Goal: Transaction & Acquisition: Purchase product/service

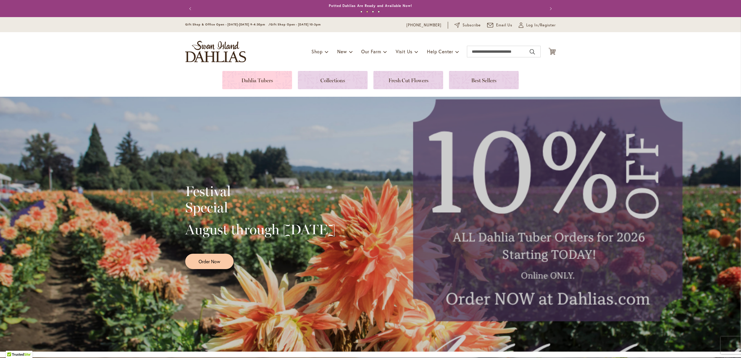
click at [250, 83] on link at bounding box center [257, 80] width 70 height 18
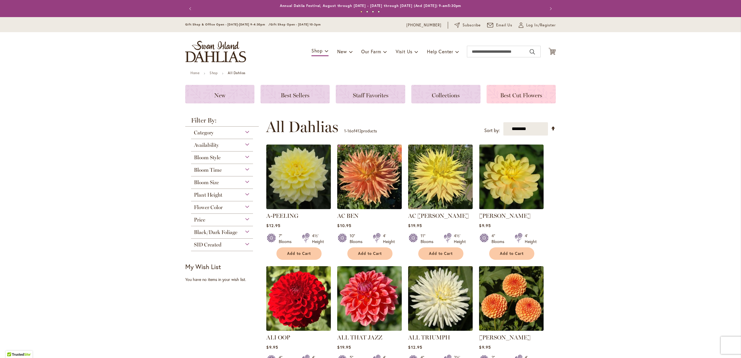
click at [516, 92] on span "Best Cut Flowers" at bounding box center [521, 95] width 42 height 7
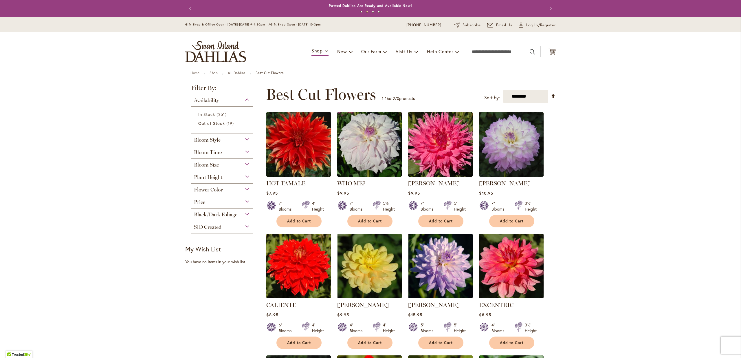
click at [247, 164] on div "Bloom Size" at bounding box center [222, 163] width 62 height 9
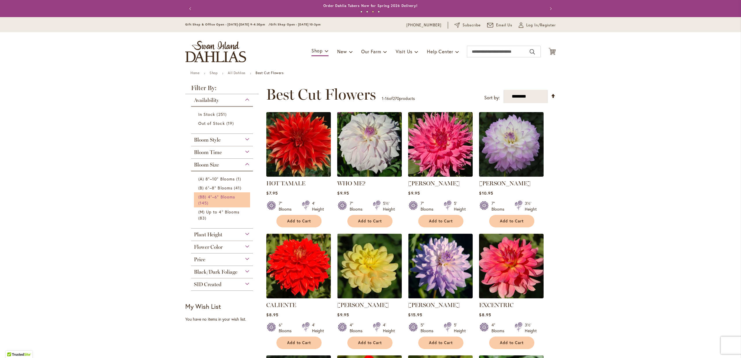
click at [218, 199] on link "(BB) 4"–6" Blooms 145 items" at bounding box center [222, 200] width 49 height 12
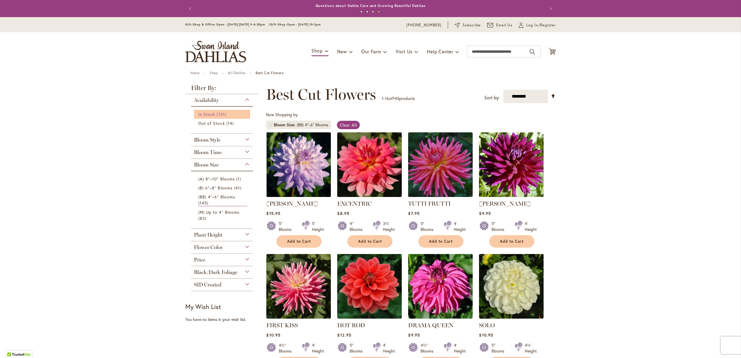
click at [212, 115] on span "In Stock" at bounding box center [206, 113] width 17 height 5
click at [248, 229] on div "Plant Height" at bounding box center [222, 233] width 62 height 9
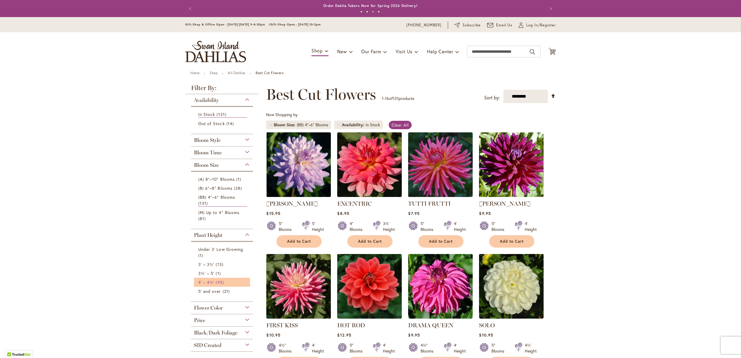
click at [214, 279] on link "4' – 4½' 95 items" at bounding box center [222, 282] width 49 height 6
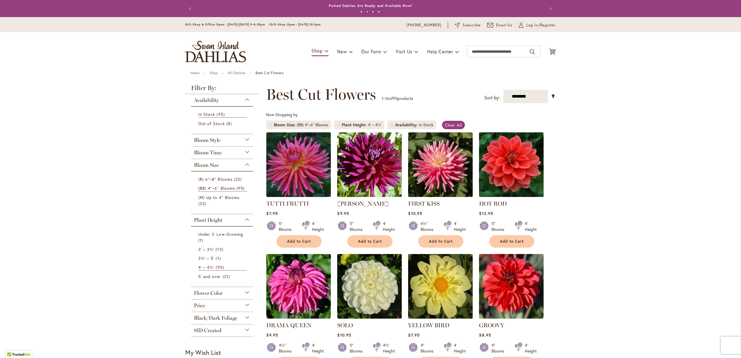
click at [247, 291] on div "Flower Color" at bounding box center [222, 291] width 62 height 9
click at [198, 306] on div "White/Cream" at bounding box center [198, 306] width 9 height 6
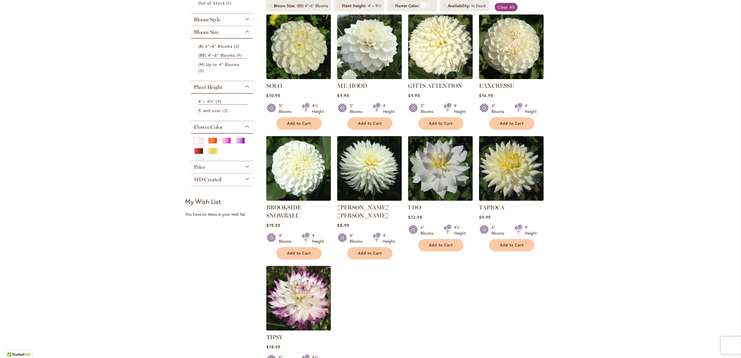
scroll to position [90, 0]
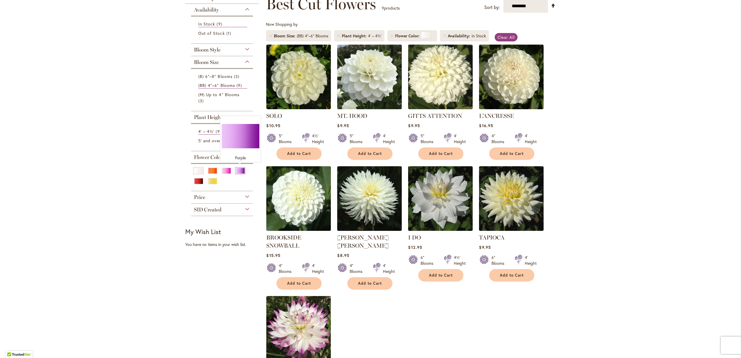
click at [241, 169] on div "Purple" at bounding box center [240, 171] width 9 height 6
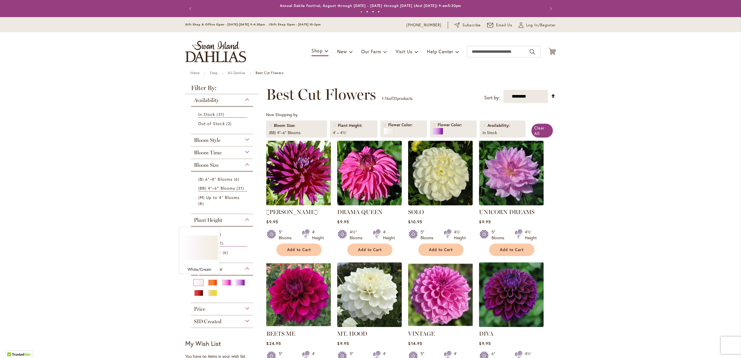
click at [200, 280] on div "White/Cream" at bounding box center [198, 282] width 9 height 6
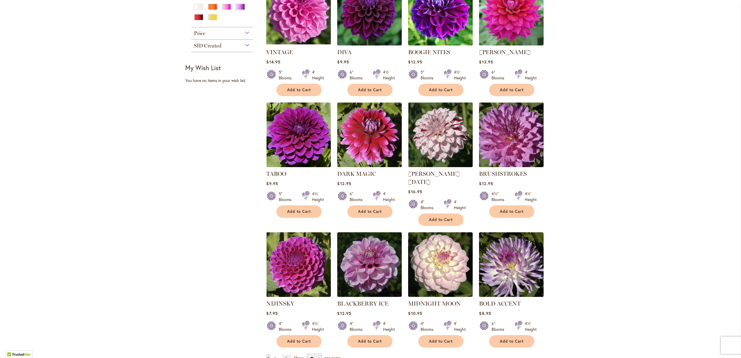
scroll to position [331, 0]
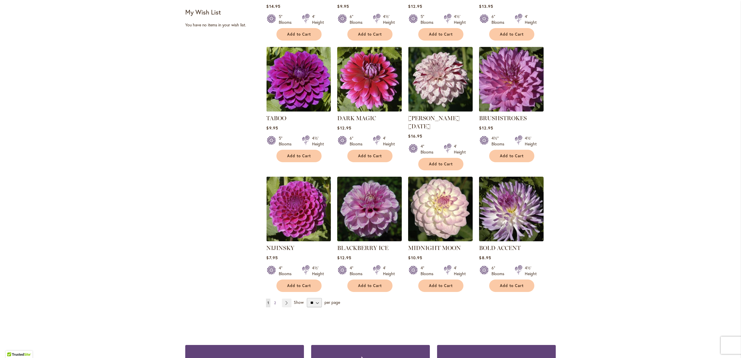
click at [276, 298] on link "Page 2" at bounding box center [275, 302] width 5 height 9
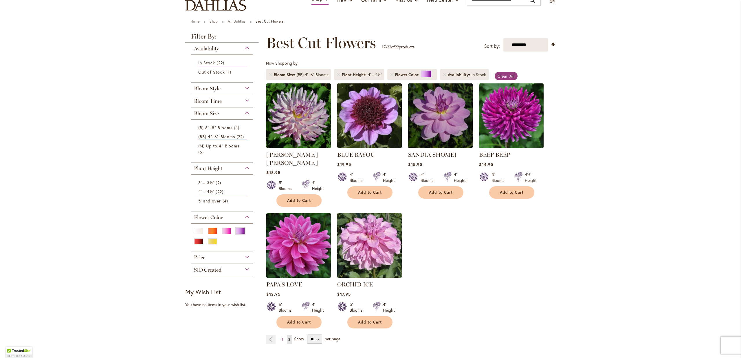
scroll to position [90, 0]
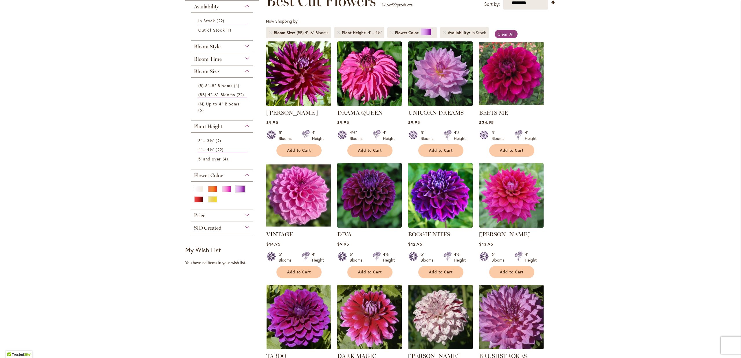
scroll to position [60, 0]
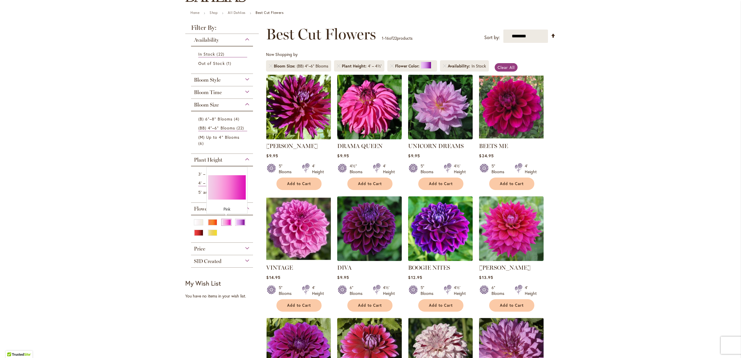
click at [226, 221] on div "Pink" at bounding box center [226, 222] width 9 height 6
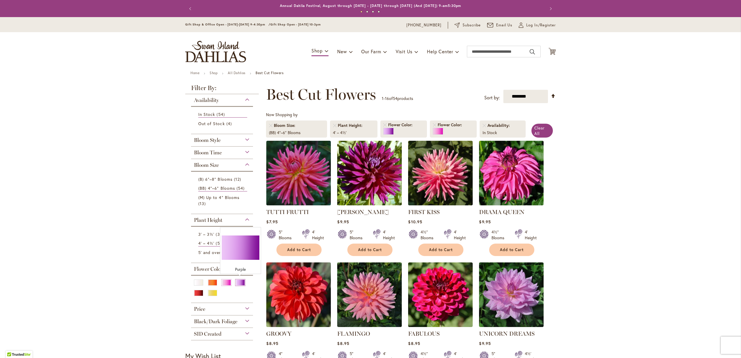
click at [239, 281] on div "Purple" at bounding box center [240, 282] width 9 height 6
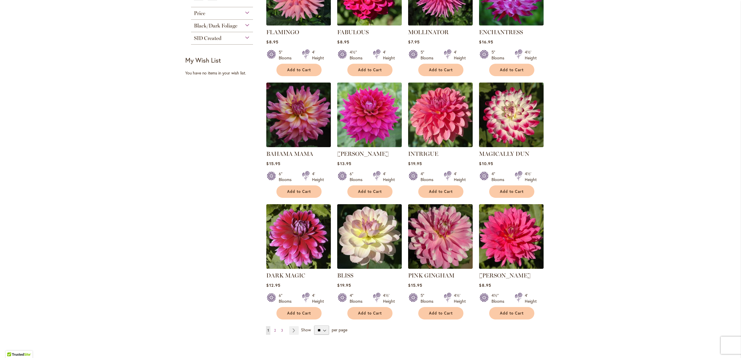
scroll to position [331, 0]
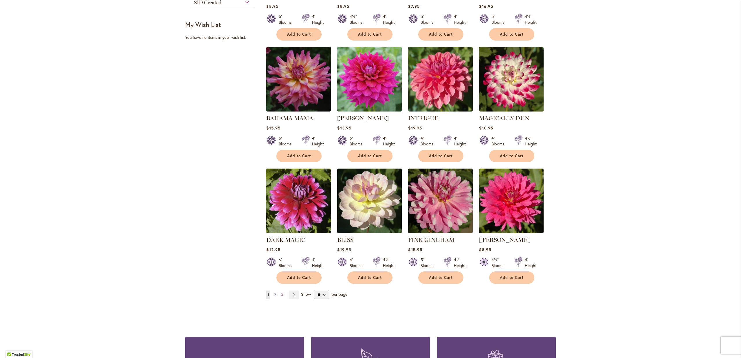
click at [276, 293] on span "2" at bounding box center [275, 294] width 2 height 4
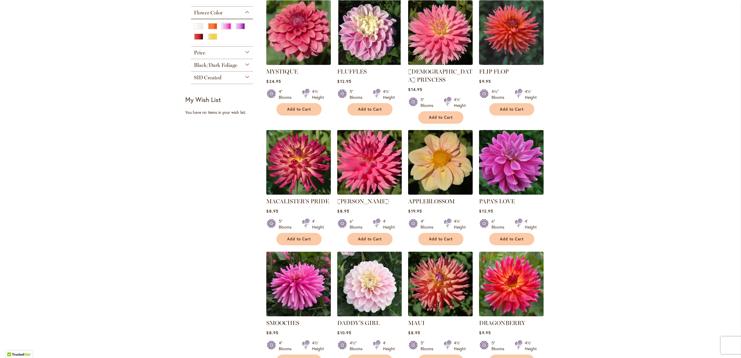
scroll to position [331, 0]
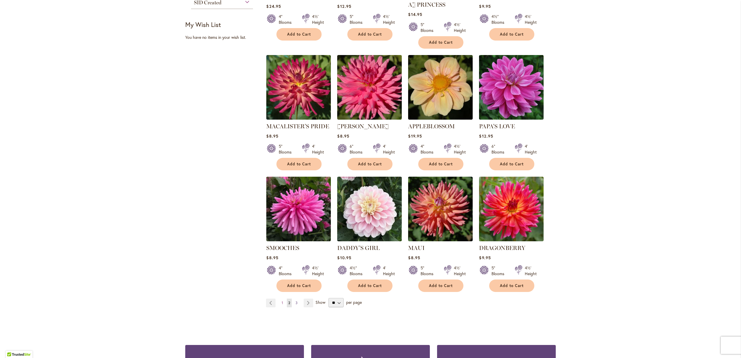
click at [297, 300] on span "3" at bounding box center [297, 302] width 2 height 4
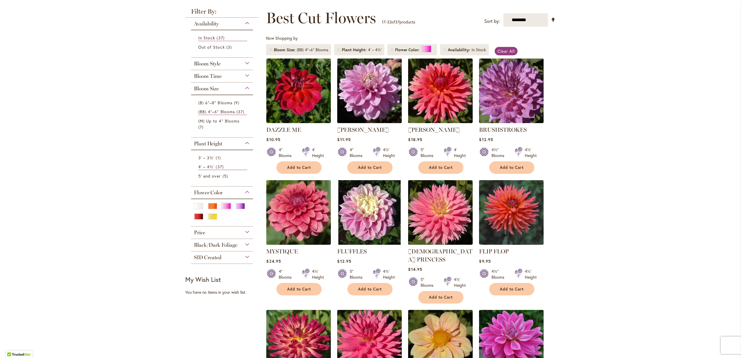
scroll to position [90, 0]
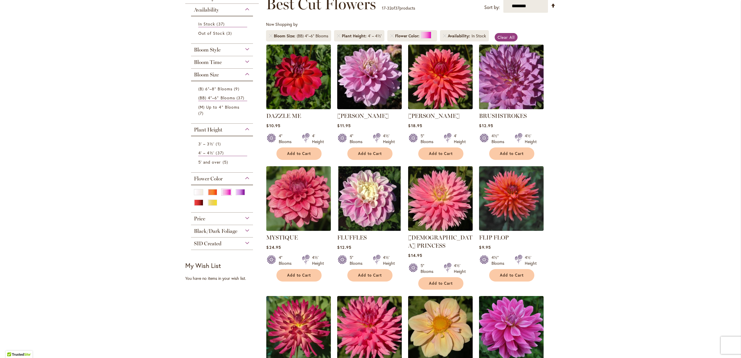
click at [516, 89] on img at bounding box center [512, 77] width 68 height 68
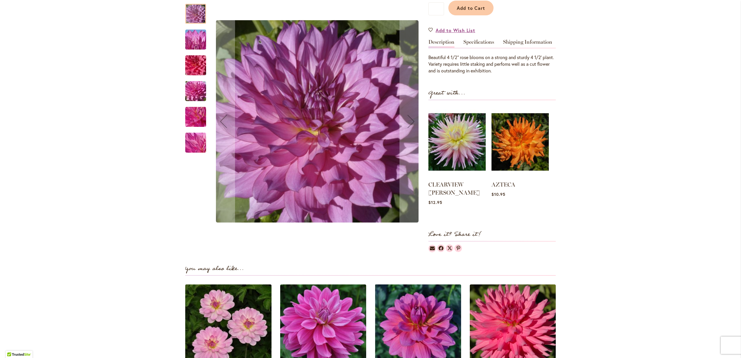
scroll to position [151, 0]
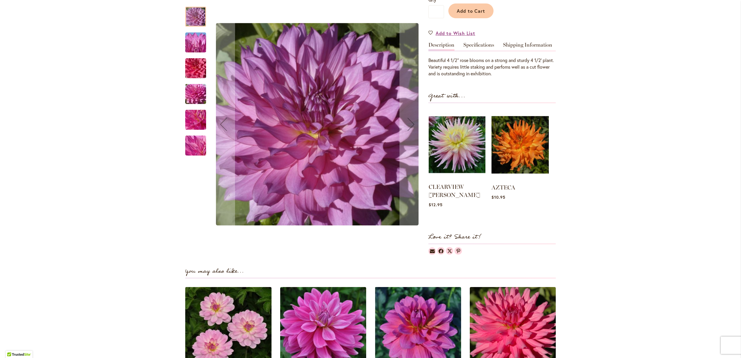
click at [458, 151] on img at bounding box center [457, 144] width 57 height 71
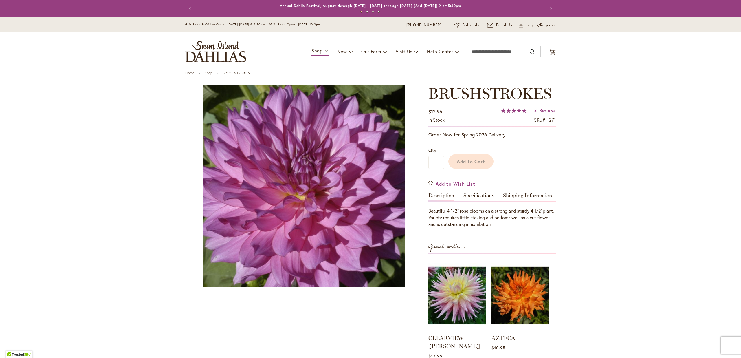
scroll to position [151, 0]
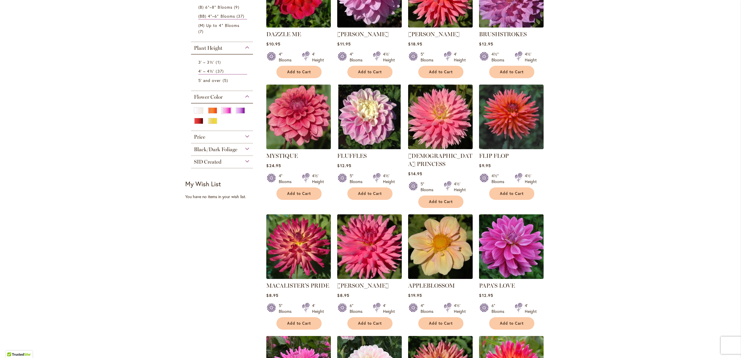
scroll to position [90, 0]
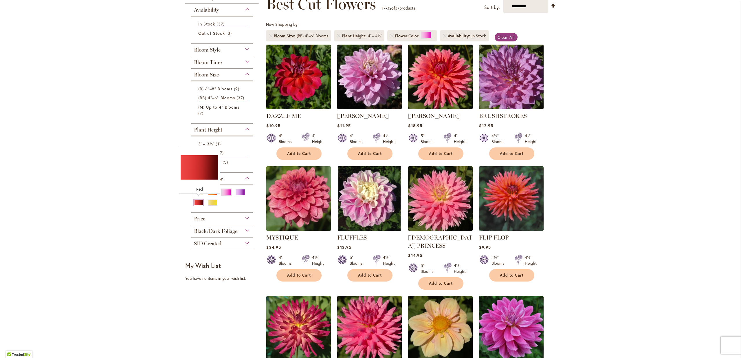
click at [198, 203] on div "Red" at bounding box center [198, 202] width 9 height 6
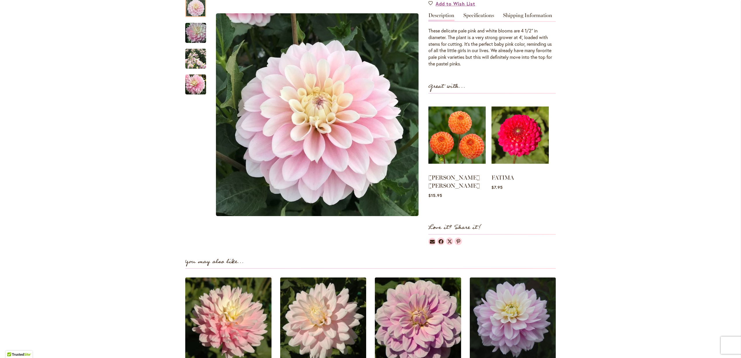
scroll to position [60, 0]
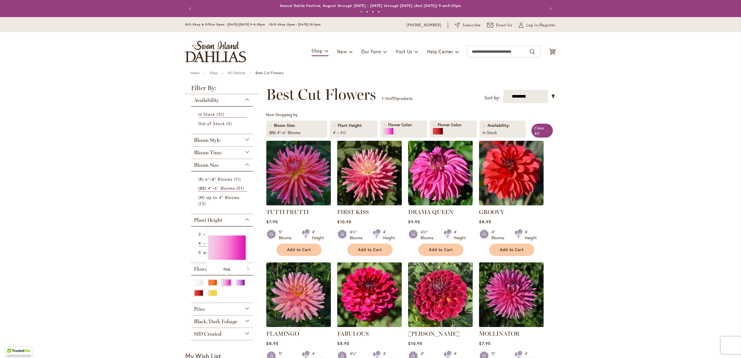
click at [226, 282] on div "Pink" at bounding box center [226, 282] width 9 height 6
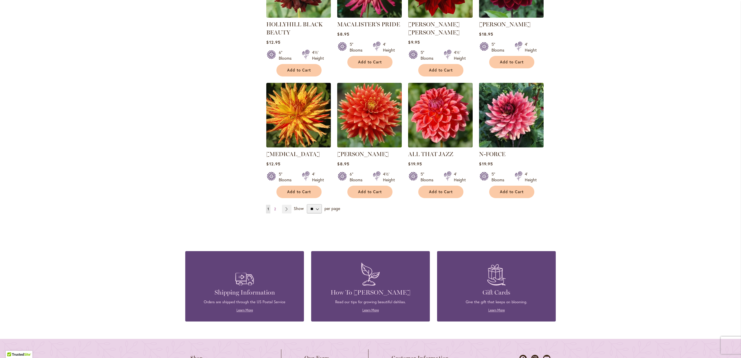
scroll to position [373, 0]
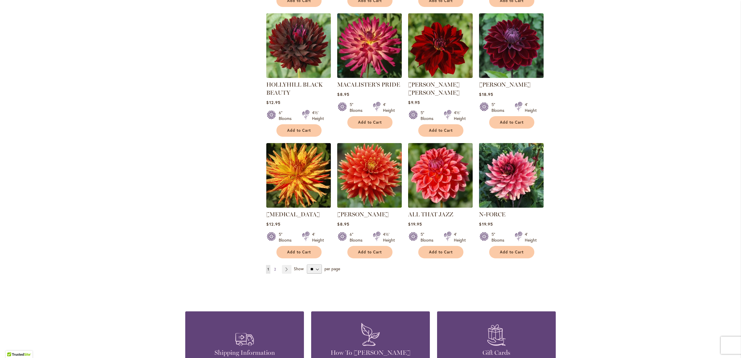
click at [275, 267] on span "2" at bounding box center [275, 269] width 2 height 4
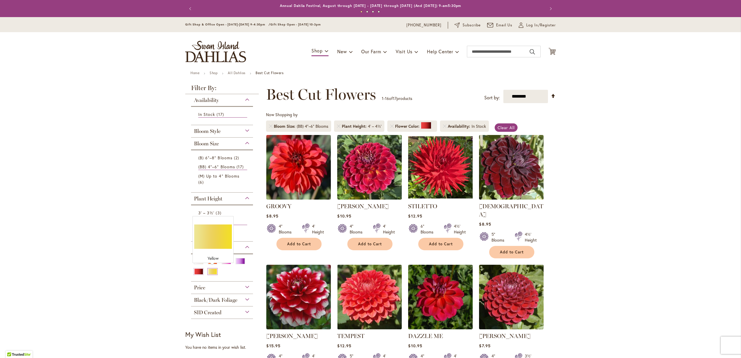
click at [214, 270] on div "Yellow" at bounding box center [212, 271] width 9 height 6
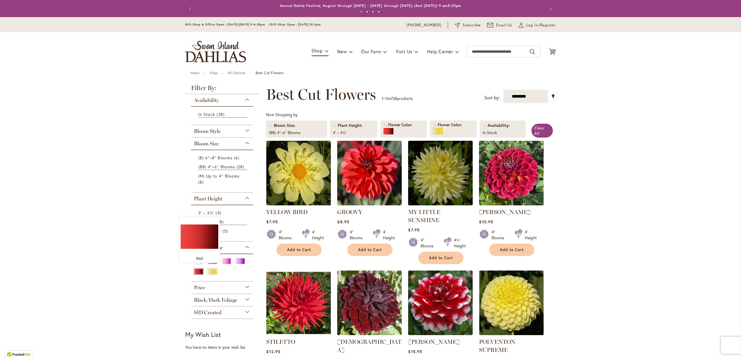
click at [200, 271] on div "Red" at bounding box center [198, 271] width 9 height 6
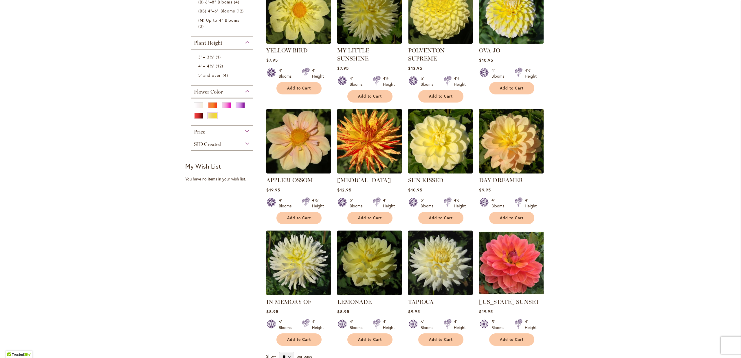
scroll to position [181, 0]
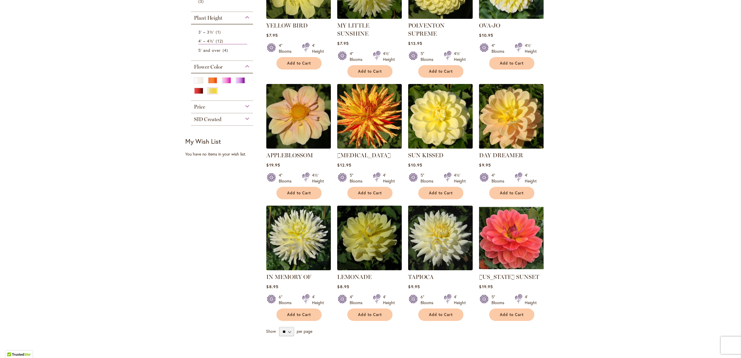
click at [509, 125] on img at bounding box center [512, 116] width 68 height 68
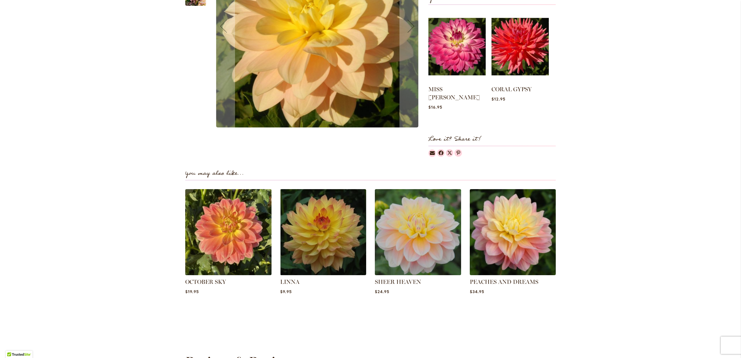
scroll to position [271, 0]
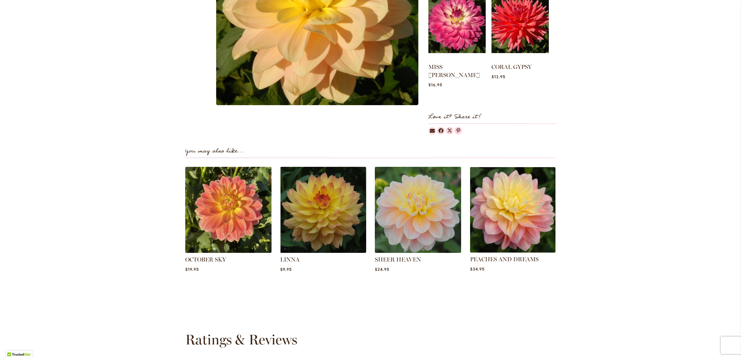
click at [501, 192] on img at bounding box center [513, 210] width 90 height 90
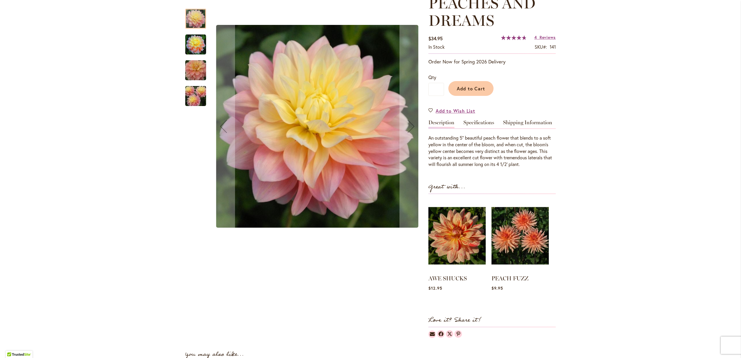
scroll to position [60, 0]
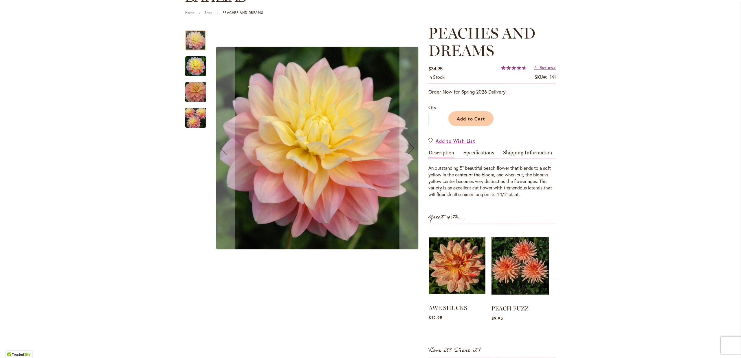
click at [469, 262] on img at bounding box center [457, 265] width 57 height 71
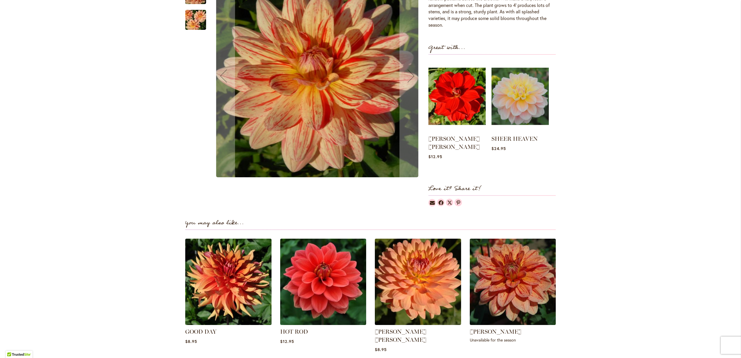
scroll to position [271, 0]
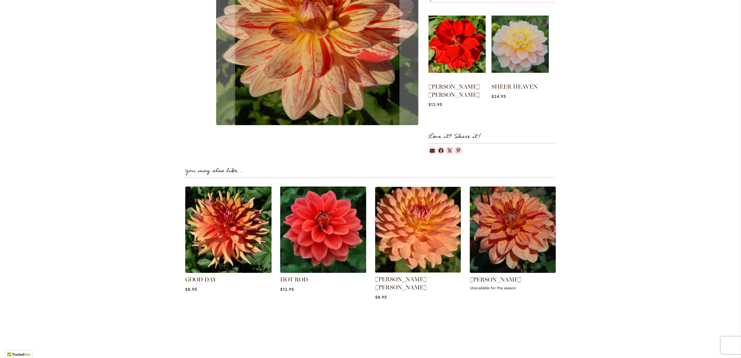
click at [419, 227] on img at bounding box center [418, 230] width 90 height 90
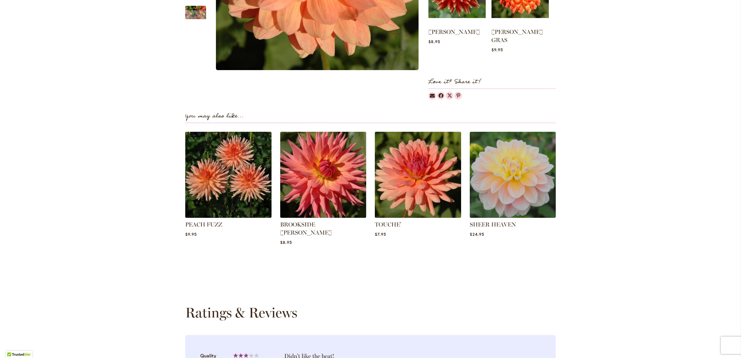
scroll to position [89, 0]
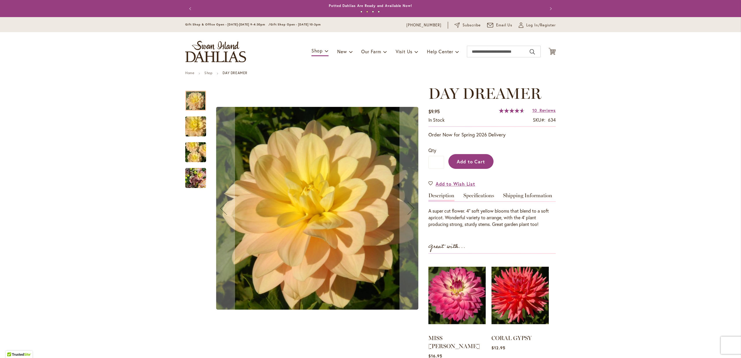
click at [472, 162] on span "Add to Cart" at bounding box center [471, 161] width 29 height 6
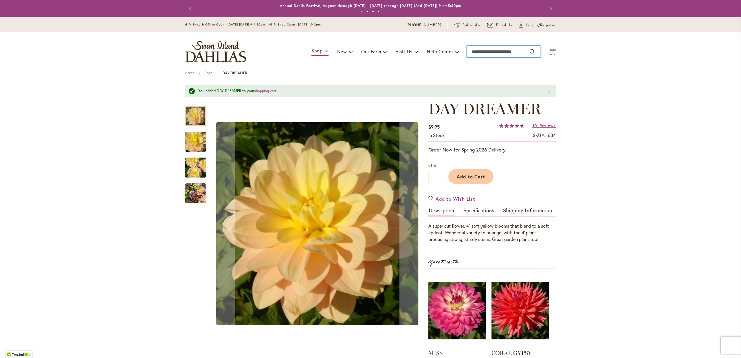
click at [486, 53] on input "Search" at bounding box center [504, 52] width 74 height 12
type input "**********"
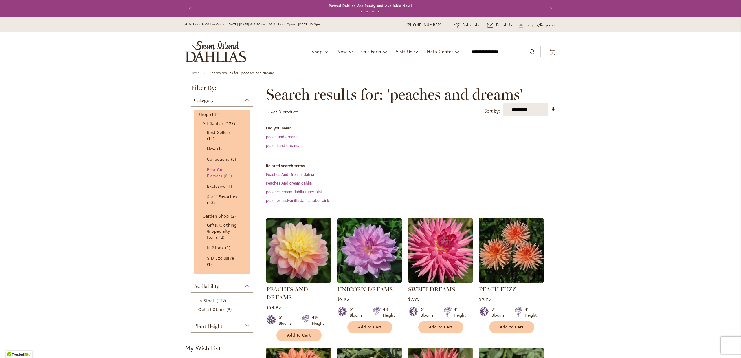
click at [216, 175] on span "Best Cut Flowers" at bounding box center [215, 173] width 17 height 12
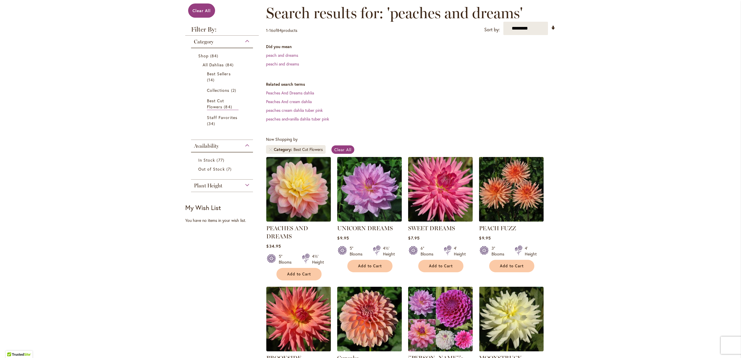
scroll to position [120, 0]
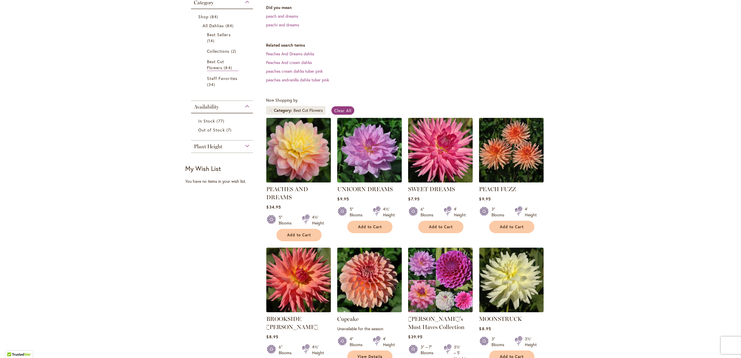
click at [308, 159] on img at bounding box center [299, 150] width 68 height 68
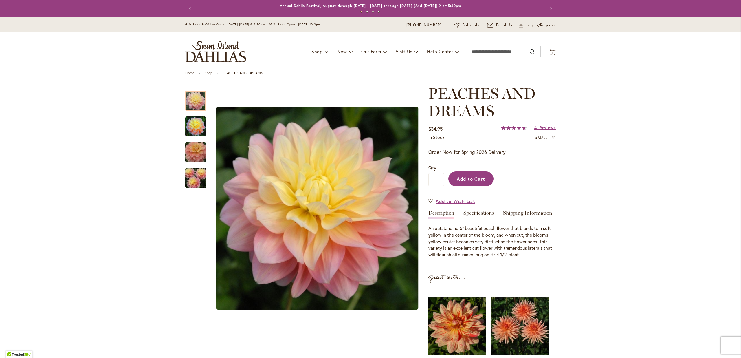
click at [476, 179] on span "Add to Cart" at bounding box center [471, 179] width 29 height 6
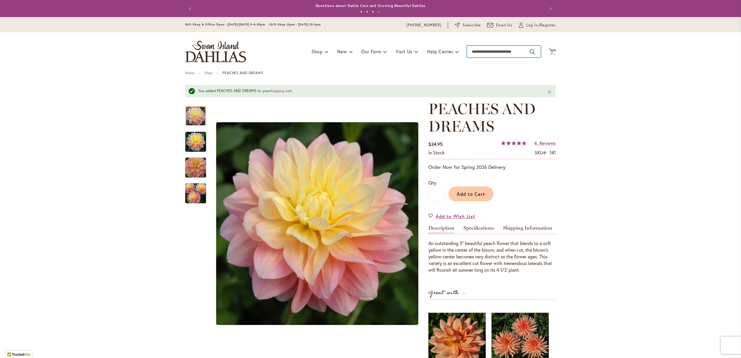
click at [479, 53] on input "Search" at bounding box center [504, 52] width 74 height 12
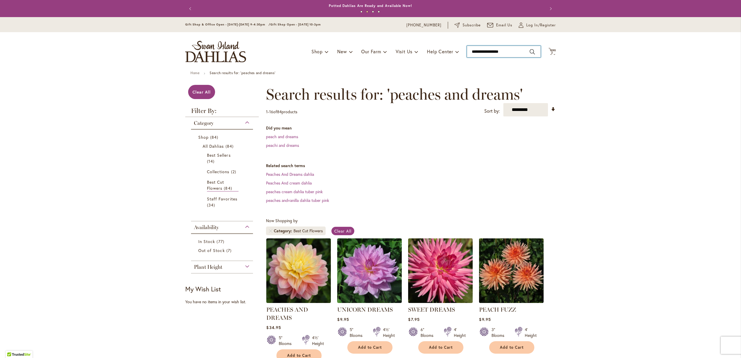
drag, startPoint x: 520, startPoint y: 51, endPoint x: 448, endPoint y: 48, distance: 71.8
click at [467, 48] on input "**********" at bounding box center [504, 52] width 74 height 12
type input "**********"
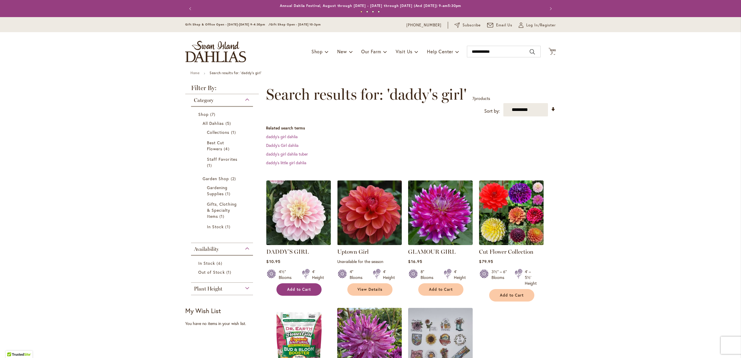
click at [302, 287] on span "Add to Cart" at bounding box center [299, 289] width 24 height 5
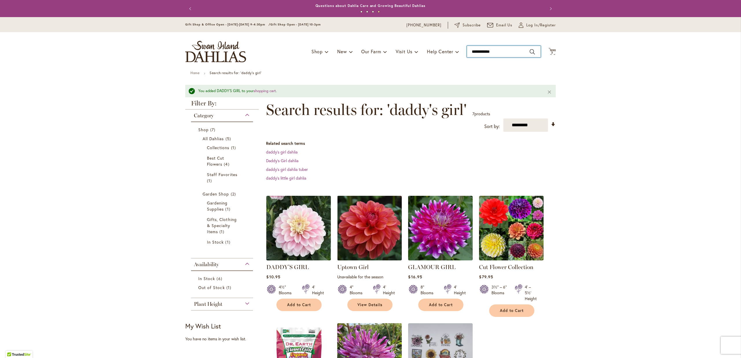
drag, startPoint x: 496, startPoint y: 51, endPoint x: 428, endPoint y: 55, distance: 68.5
click at [467, 55] on input "**********" at bounding box center [504, 52] width 74 height 12
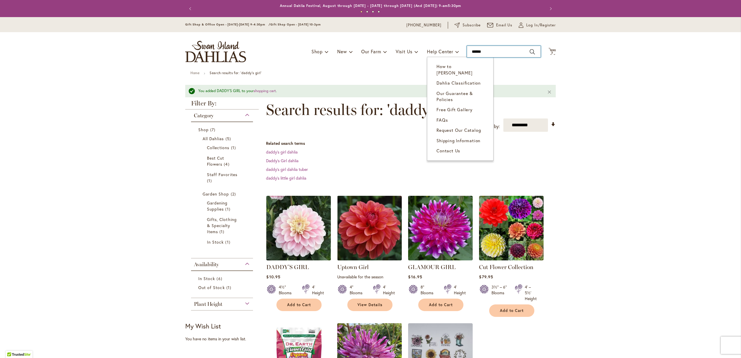
type input "*******"
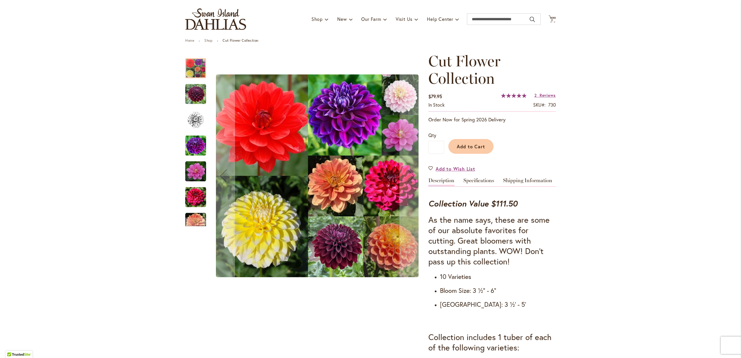
scroll to position [30, 0]
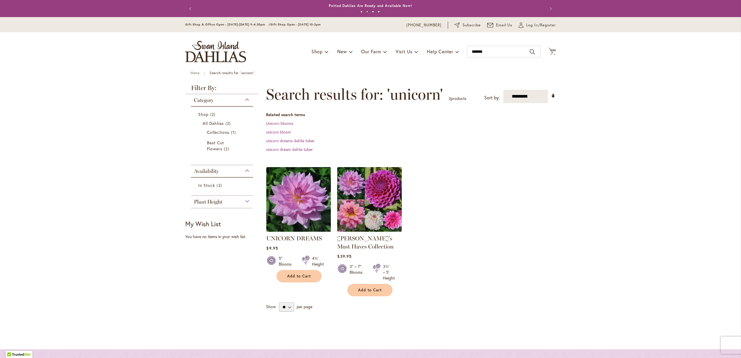
click at [299, 205] on img at bounding box center [299, 199] width 68 height 68
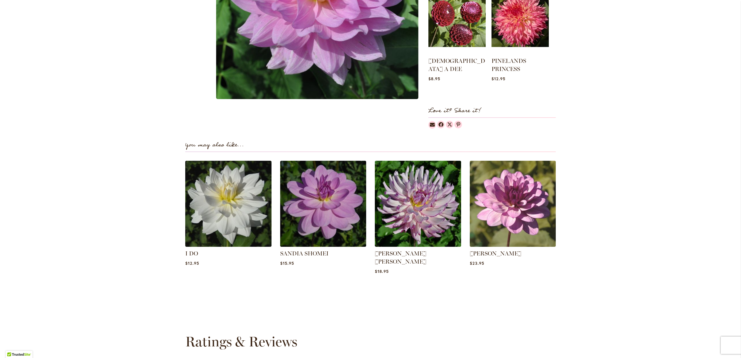
scroll to position [120, 0]
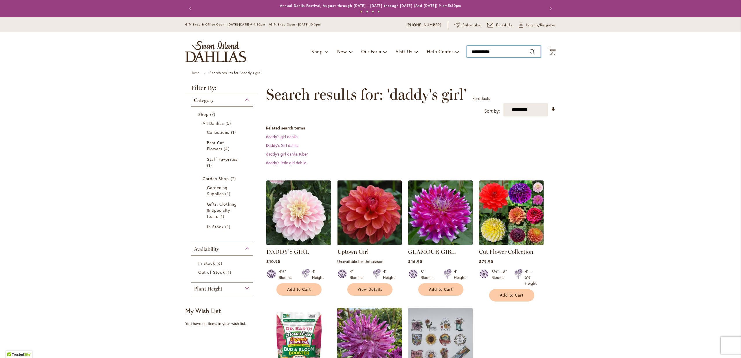
type input "**********"
drag, startPoint x: 500, startPoint y: 51, endPoint x: 459, endPoint y: 52, distance: 41.1
click at [467, 52] on input "**********" at bounding box center [504, 52] width 74 height 12
click at [207, 100] on span "Category" at bounding box center [204, 100] width 20 height 6
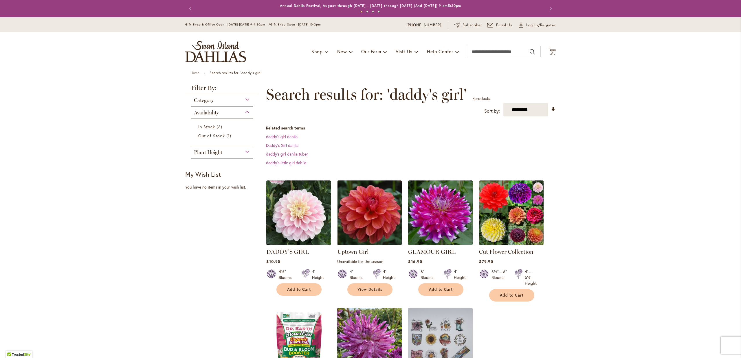
click at [247, 102] on div "Category" at bounding box center [222, 98] width 62 height 9
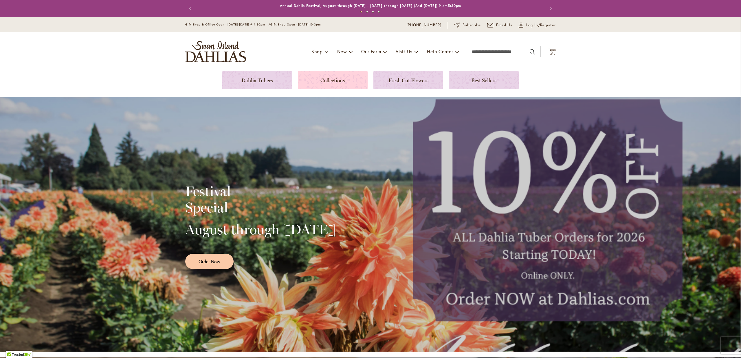
click at [329, 80] on link at bounding box center [333, 80] width 70 height 18
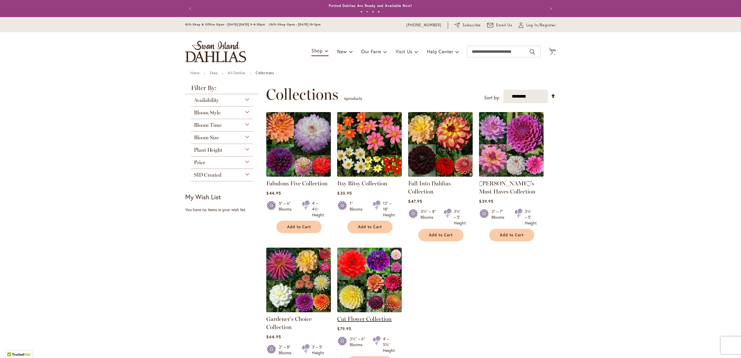
click at [359, 318] on link "Cut Flower Collection" at bounding box center [364, 318] width 54 height 7
click at [246, 99] on div "Availability" at bounding box center [222, 98] width 62 height 9
click at [238, 74] on link "All Dahlias" at bounding box center [237, 73] width 18 height 4
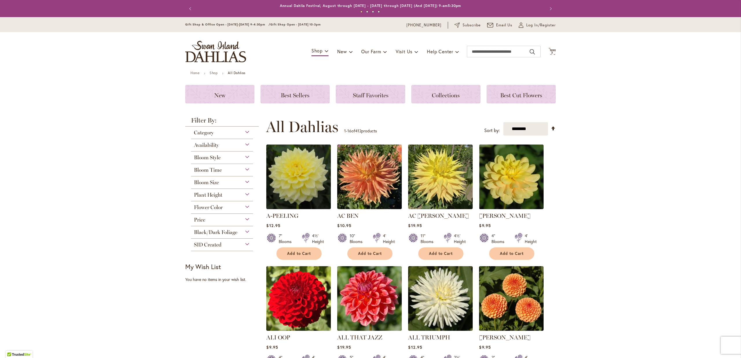
click at [209, 132] on span "Category" at bounding box center [204, 132] width 20 height 6
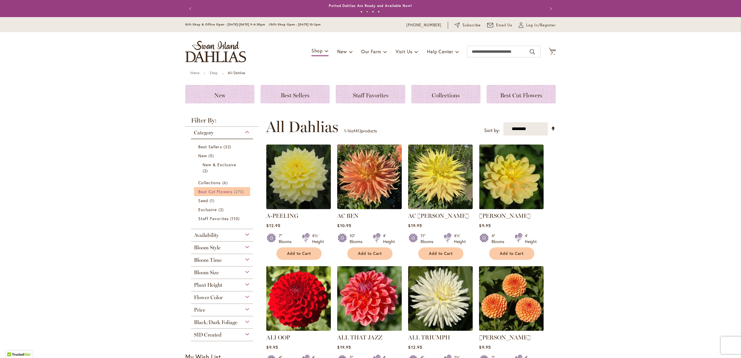
click at [210, 193] on span "Best Cut Flowers" at bounding box center [215, 191] width 34 height 5
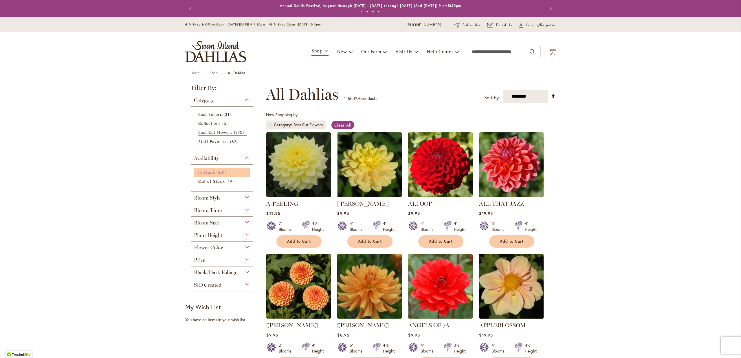
click at [211, 173] on span "In Stock" at bounding box center [206, 171] width 17 height 5
click at [214, 223] on span "Bloom Size" at bounding box center [206, 223] width 25 height 6
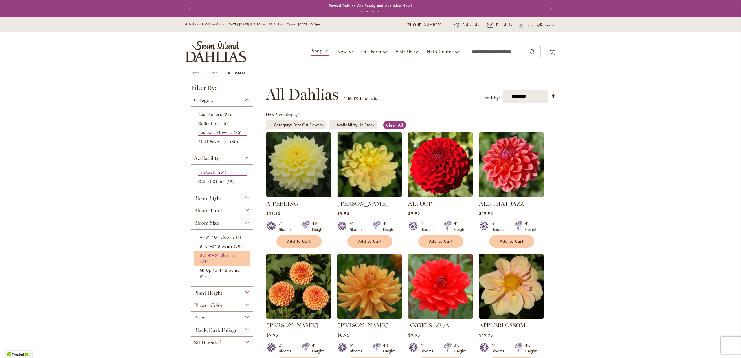
click at [218, 254] on span "(BB) 4"–6" Blooms" at bounding box center [216, 254] width 37 height 5
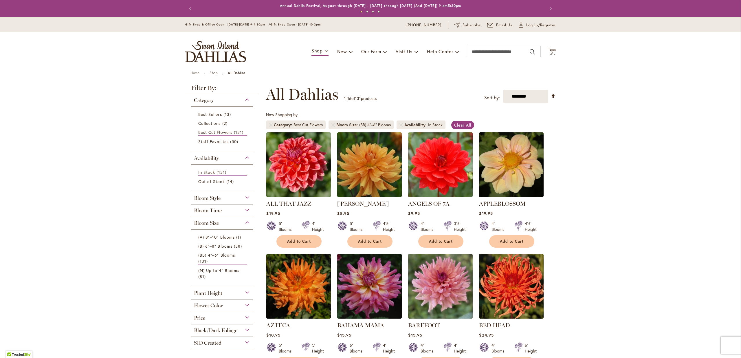
click at [210, 290] on span "Plant Height" at bounding box center [208, 293] width 28 height 6
click at [202, 337] on span "4' – 4½'" at bounding box center [206, 339] width 16 height 5
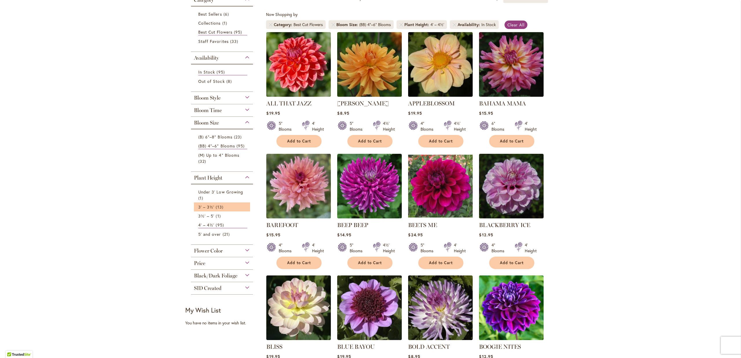
scroll to position [151, 0]
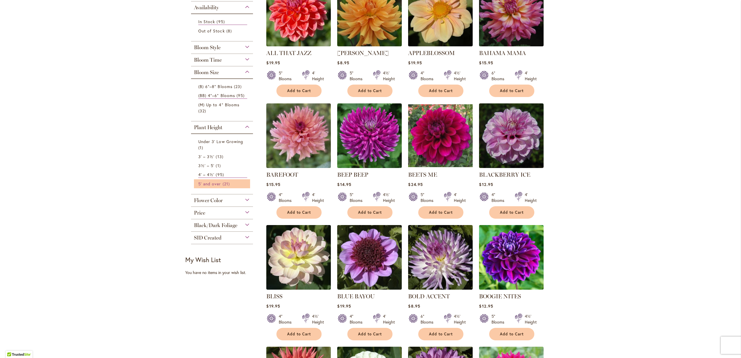
click at [217, 183] on span "5' and over" at bounding box center [209, 183] width 23 height 5
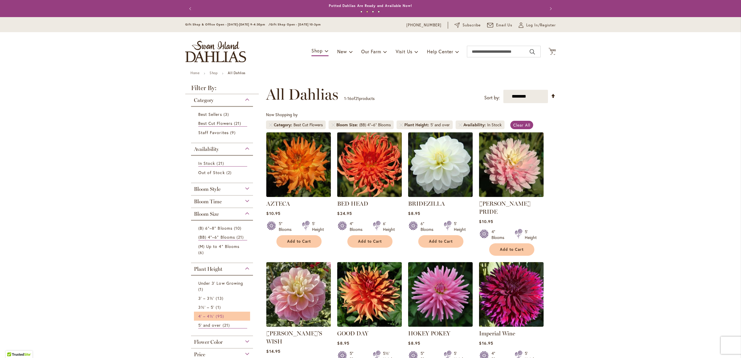
click at [216, 316] on span "95 items" at bounding box center [221, 316] width 10 height 6
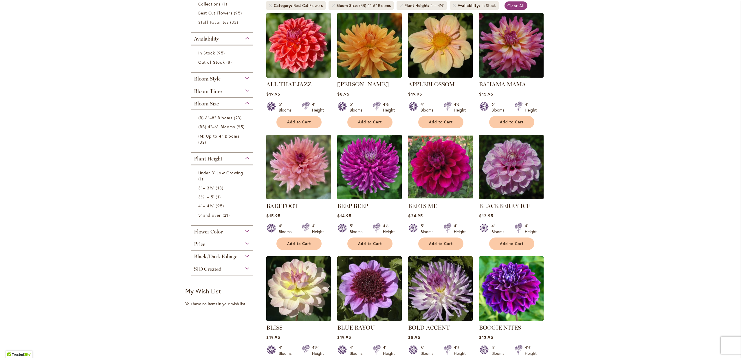
scroll to position [181, 0]
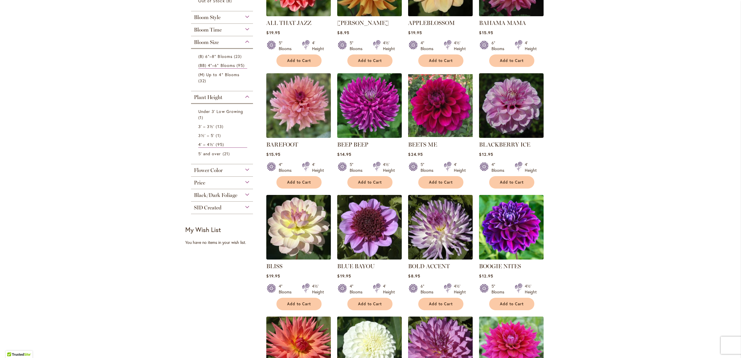
click at [209, 206] on span "SID Created" at bounding box center [207, 207] width 27 height 6
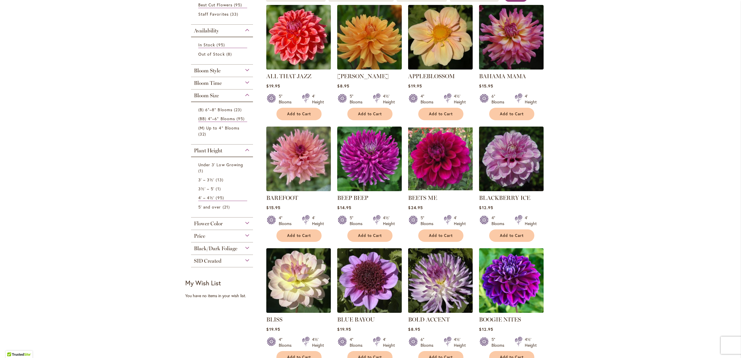
scroll to position [151, 0]
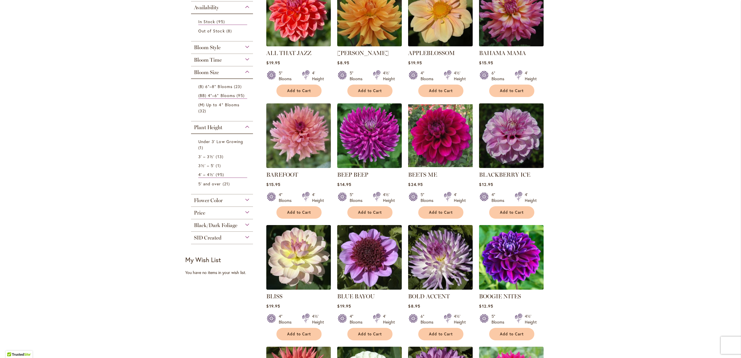
click at [214, 199] on span "Flower Color" at bounding box center [208, 200] width 29 height 6
click at [196, 212] on div "White/Cream" at bounding box center [198, 214] width 9 height 6
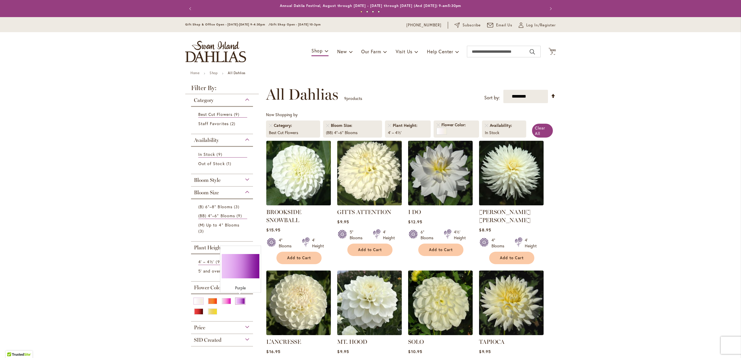
click at [239, 298] on div "Purple" at bounding box center [240, 301] width 9 height 6
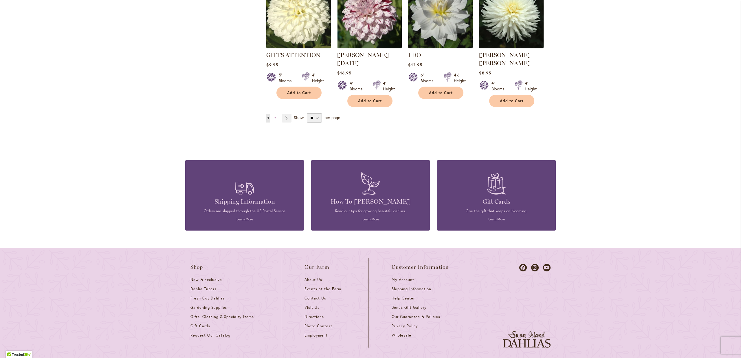
scroll to position [542, 0]
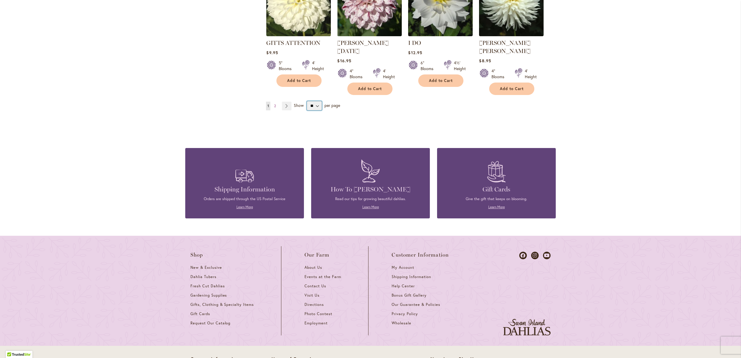
click at [307, 101] on select "** ** ** **" at bounding box center [314, 105] width 15 height 9
select select "**"
click option "**" at bounding box center [0, 0] width 0 height 0
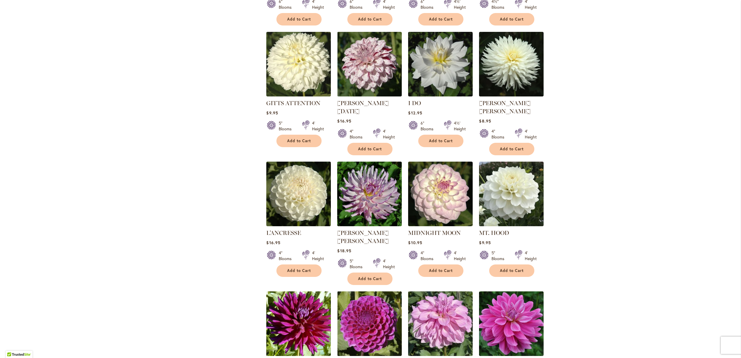
scroll to position [241, 0]
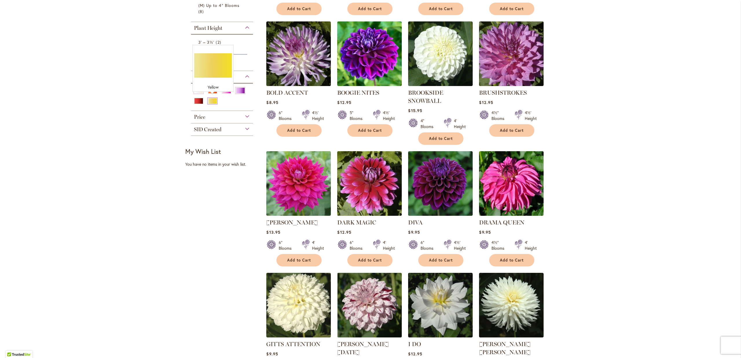
click at [212, 99] on div "Yellow" at bounding box center [212, 101] width 9 height 6
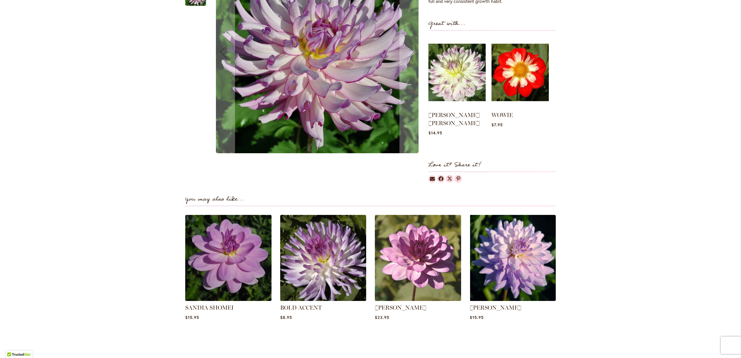
scroll to position [211, 0]
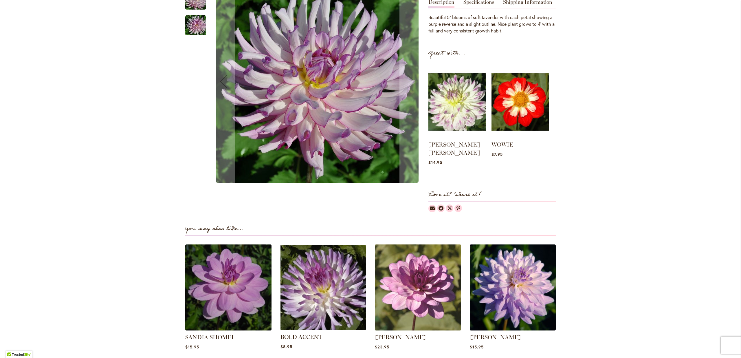
click at [319, 300] on img at bounding box center [323, 287] width 90 height 90
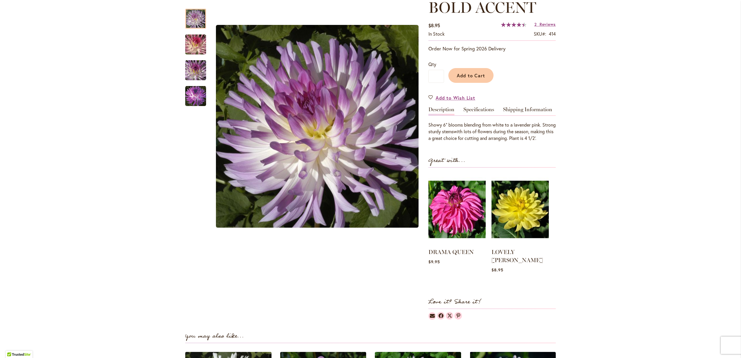
scroll to position [90, 0]
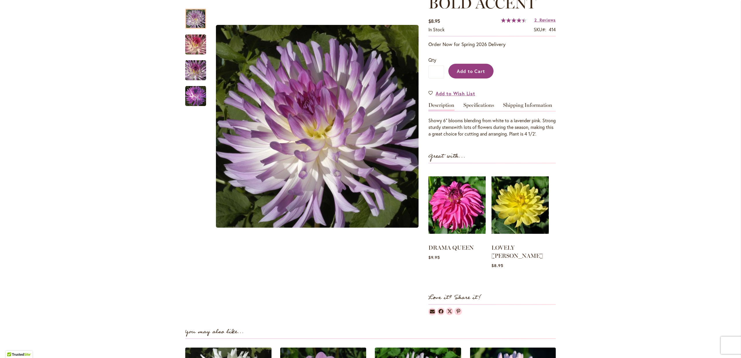
click at [473, 72] on span "Add to Cart" at bounding box center [471, 71] width 29 height 6
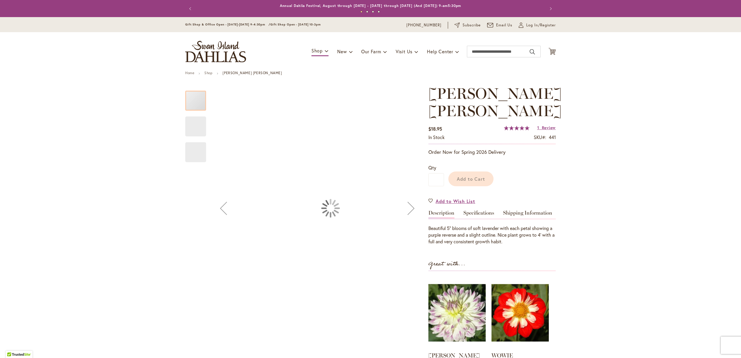
scroll to position [211, 0]
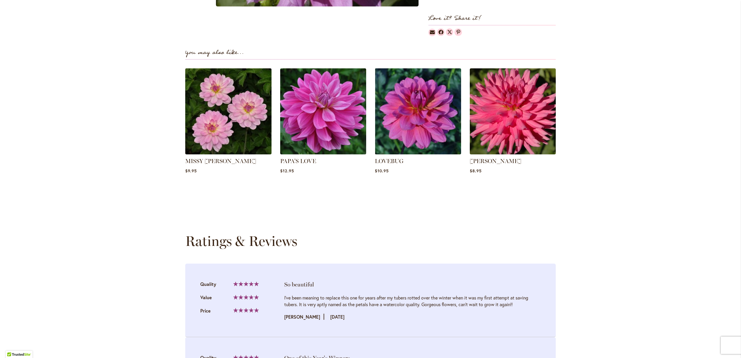
scroll to position [151, 0]
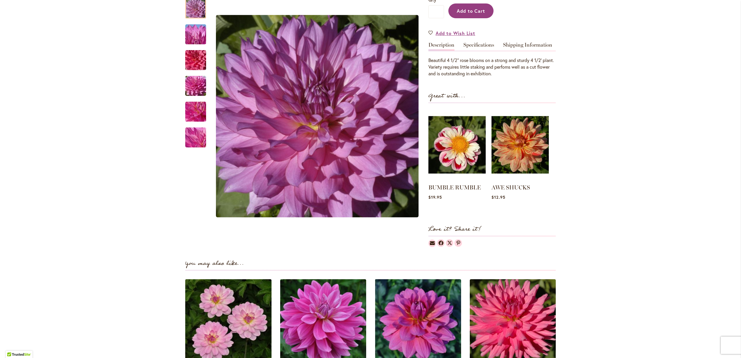
click at [472, 11] on span "Add to Cart" at bounding box center [471, 11] width 29 height 6
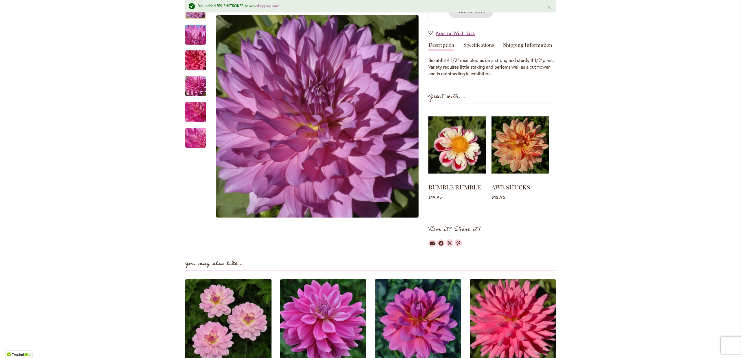
scroll to position [45, 0]
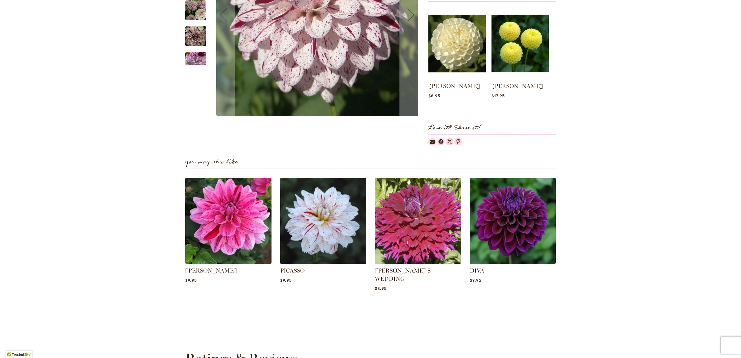
scroll to position [271, 0]
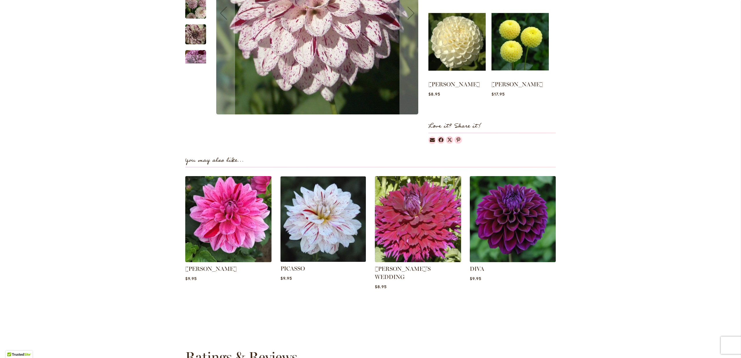
click at [331, 230] on img at bounding box center [323, 219] width 90 height 90
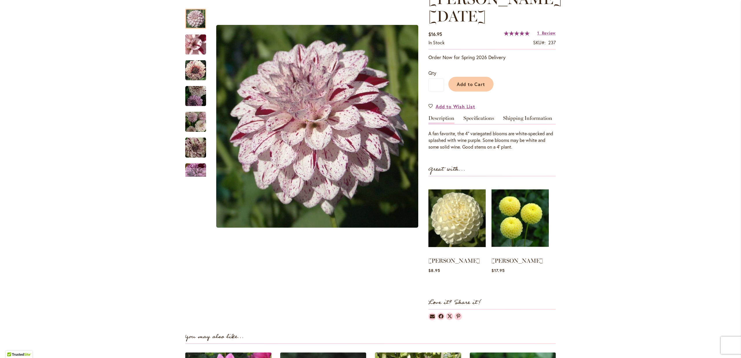
scroll to position [90, 0]
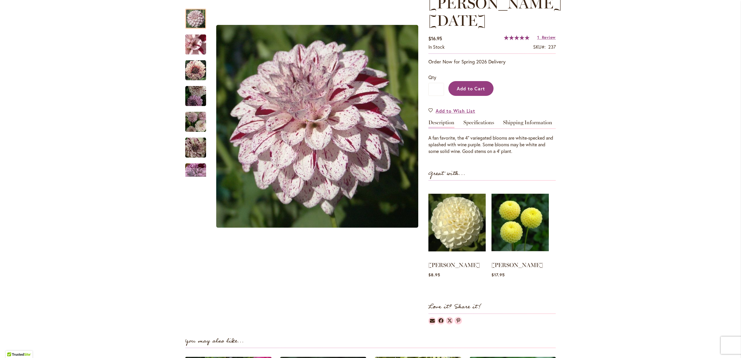
click at [467, 91] on span "Add to Cart" at bounding box center [471, 88] width 29 height 6
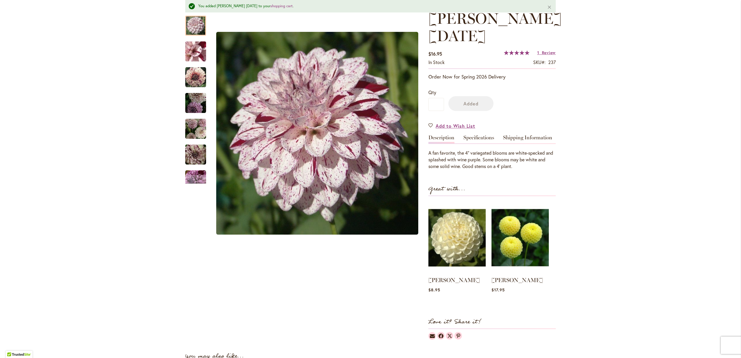
scroll to position [105, 0]
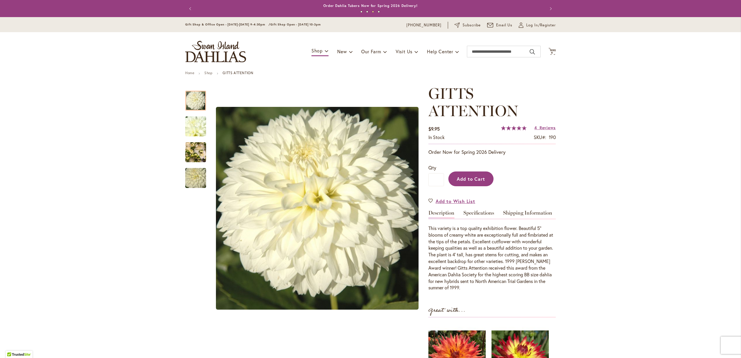
click at [478, 181] on span "Add to Cart" at bounding box center [471, 179] width 29 height 6
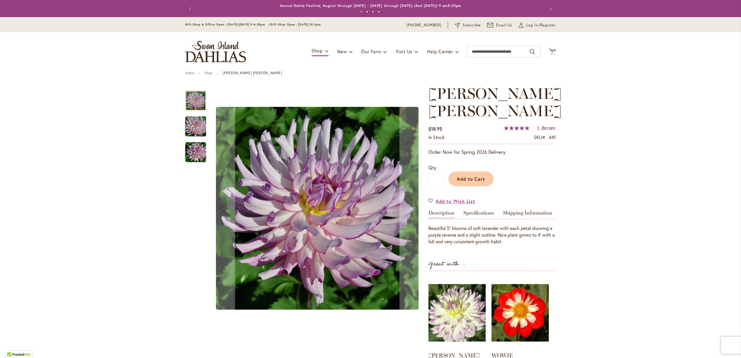
type input "**********"
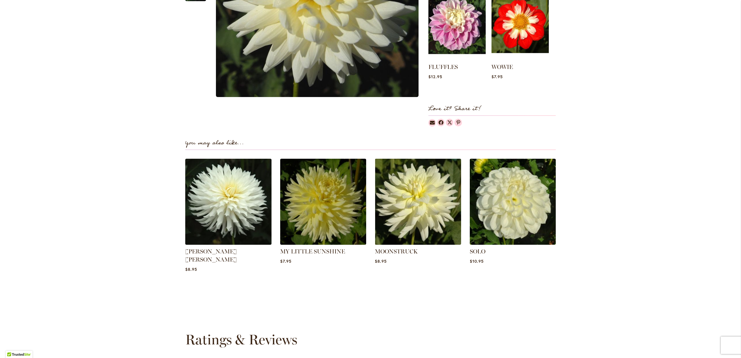
scroll to position [30, 0]
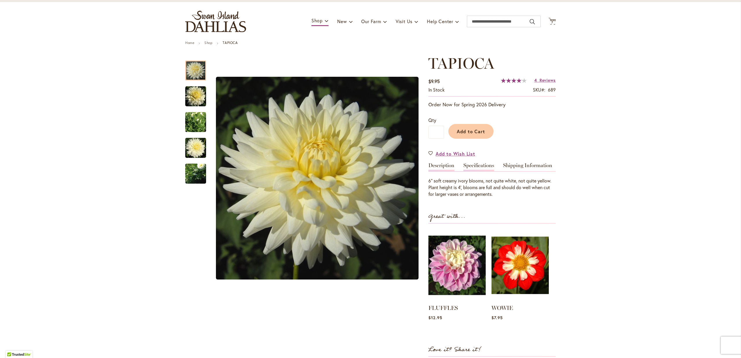
click at [482, 167] on link "Specifications" at bounding box center [478, 167] width 31 height 8
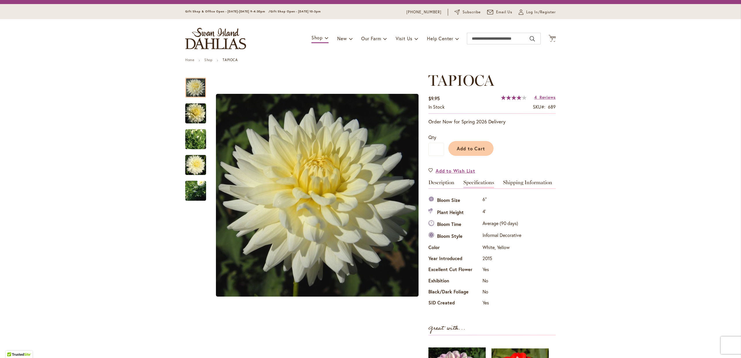
scroll to position [0, 0]
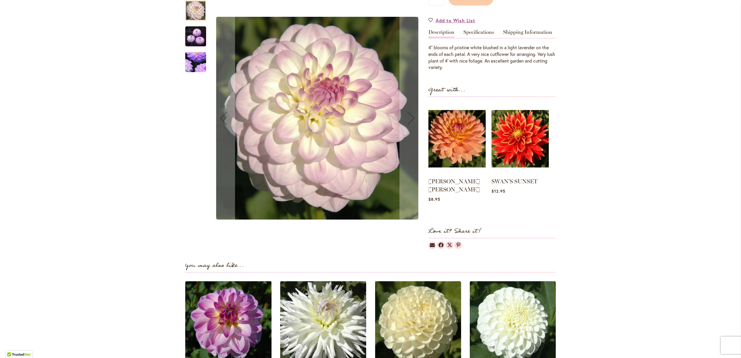
scroll to position [60, 0]
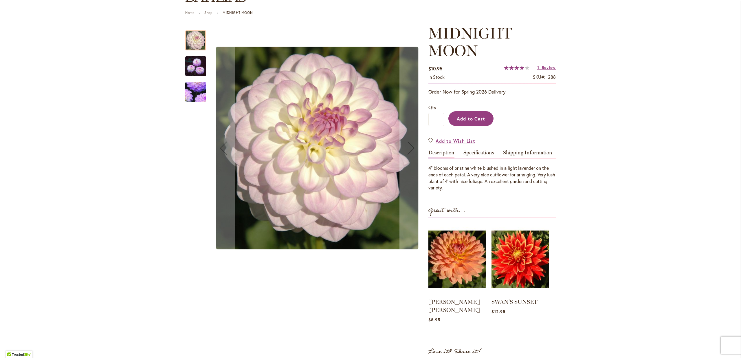
click at [472, 121] on span "Add to Cart" at bounding box center [471, 118] width 29 height 6
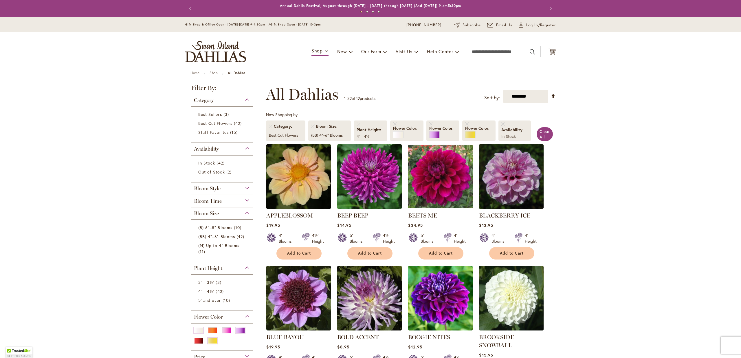
scroll to position [90, 0]
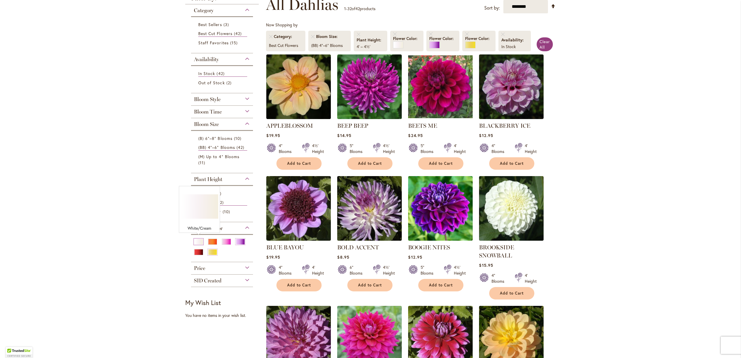
click at [199, 240] on div "White/Cream" at bounding box center [198, 241] width 9 height 6
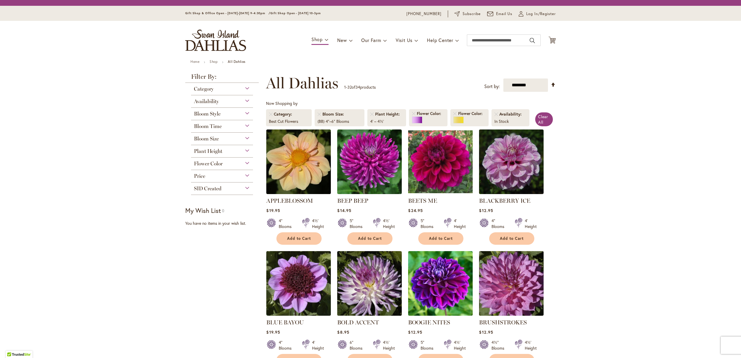
scroll to position [90, 0]
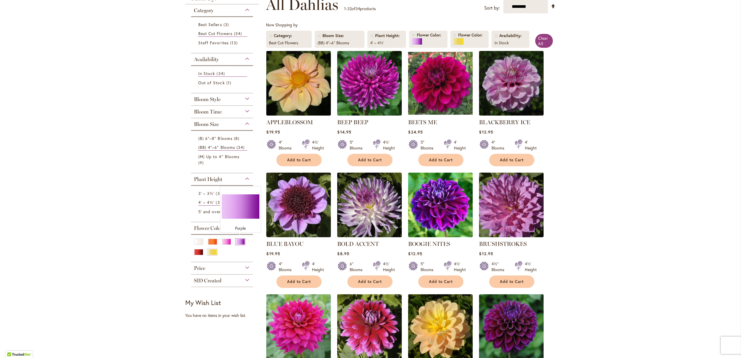
click at [241, 241] on div "Purple" at bounding box center [240, 241] width 9 height 6
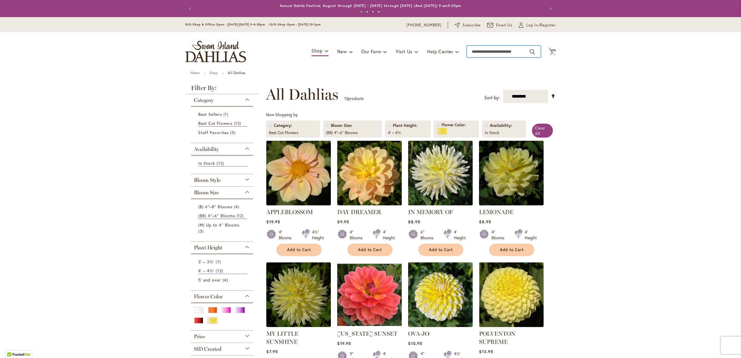
click at [480, 51] on input "Search" at bounding box center [504, 52] width 74 height 12
type input "******"
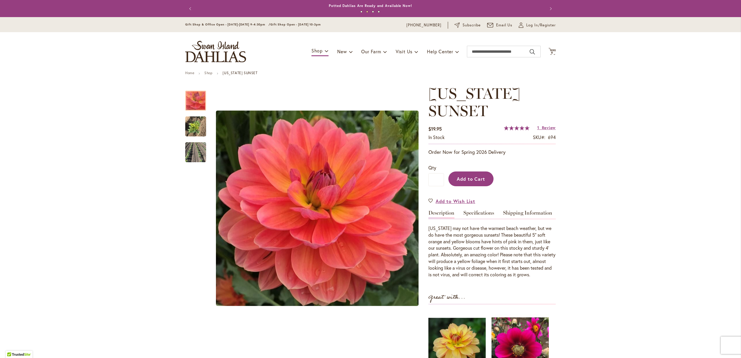
click at [466, 178] on span "Add to Cart" at bounding box center [471, 179] width 29 height 6
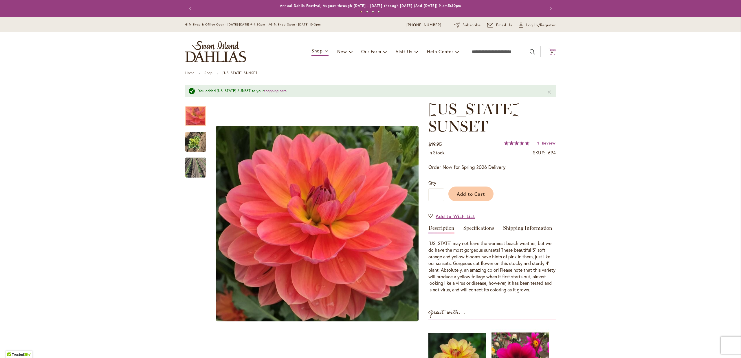
click at [553, 52] on span "9" at bounding box center [552, 53] width 2 height 4
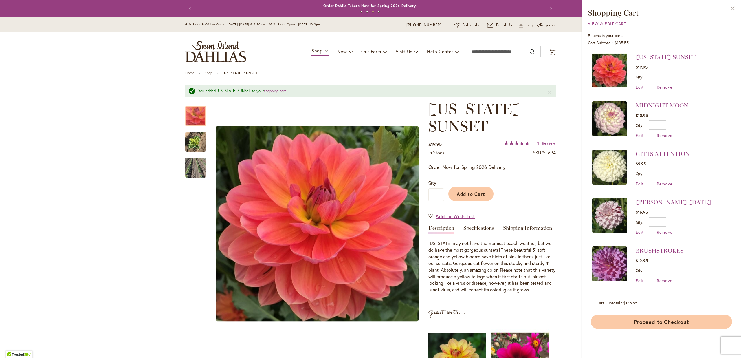
click at [663, 320] on button "Proceed to Checkout" at bounding box center [661, 321] width 141 height 14
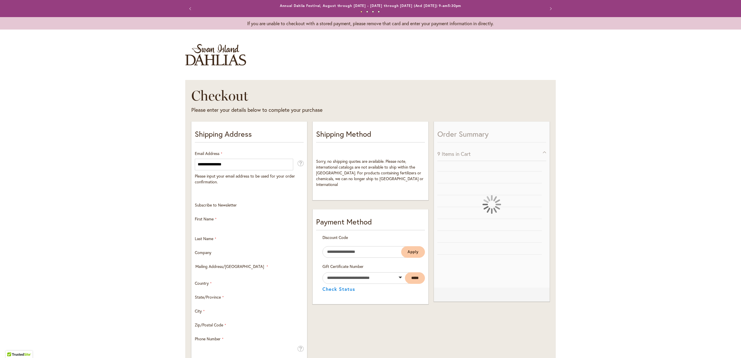
select select "**"
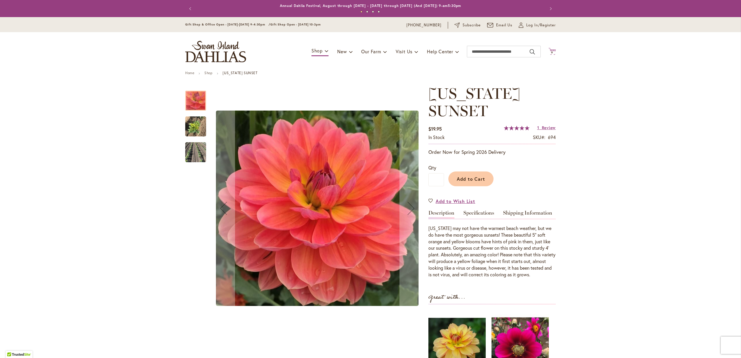
click at [553, 52] on span "9 9 items" at bounding box center [552, 52] width 6 height 3
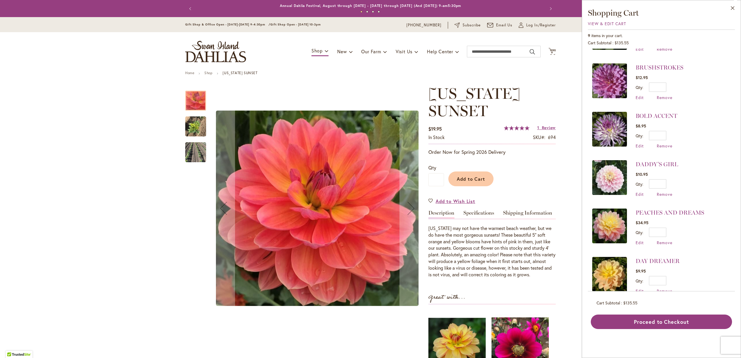
scroll to position [191, 0]
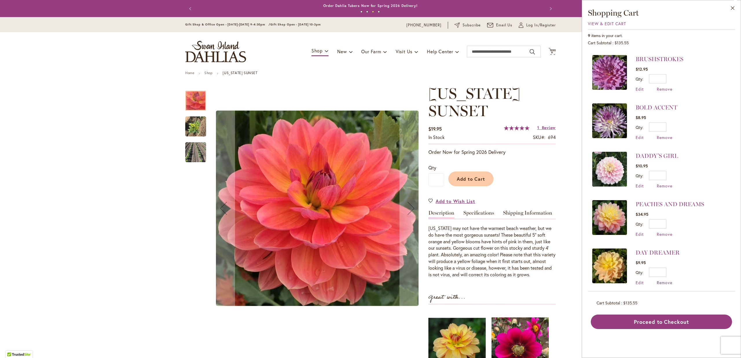
click at [669, 280] on span "Remove" at bounding box center [665, 282] width 16 height 5
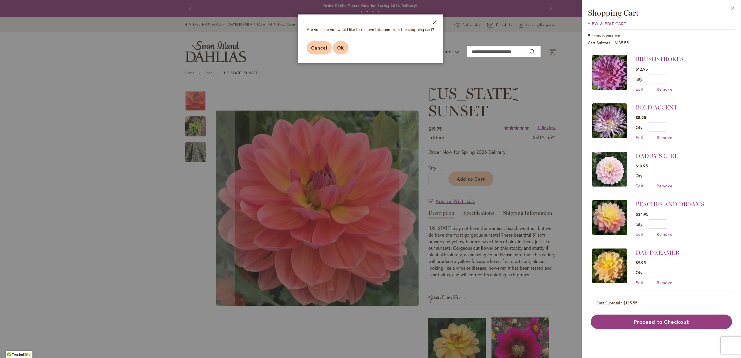
click at [339, 48] on span "OK" at bounding box center [340, 48] width 7 height 6
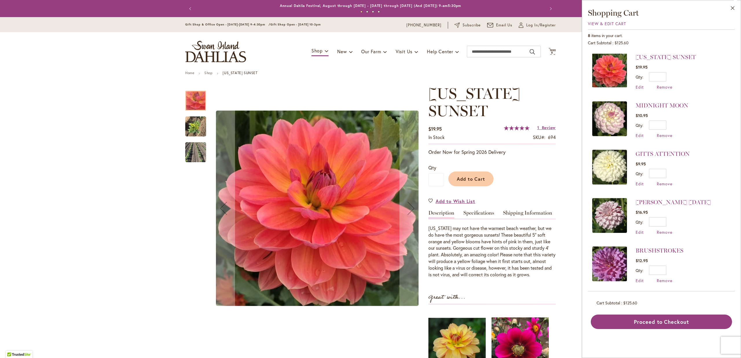
scroll to position [144, 0]
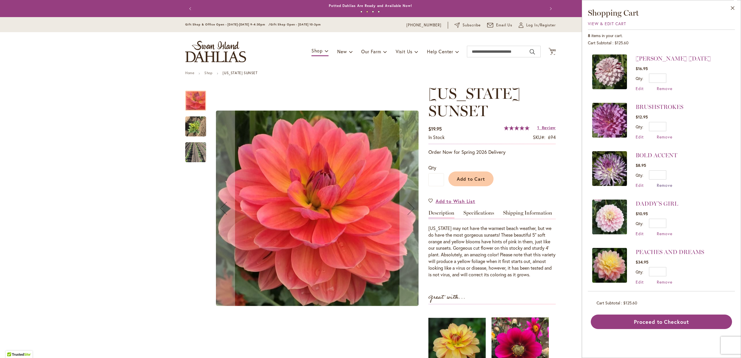
click at [667, 182] on span "Remove" at bounding box center [665, 184] width 16 height 5
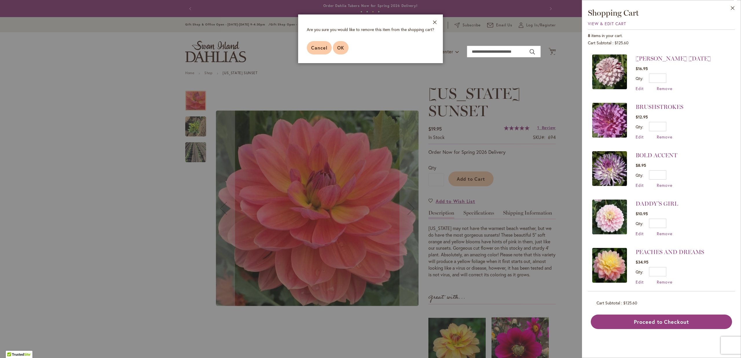
click at [342, 48] on span "OK" at bounding box center [340, 48] width 7 height 6
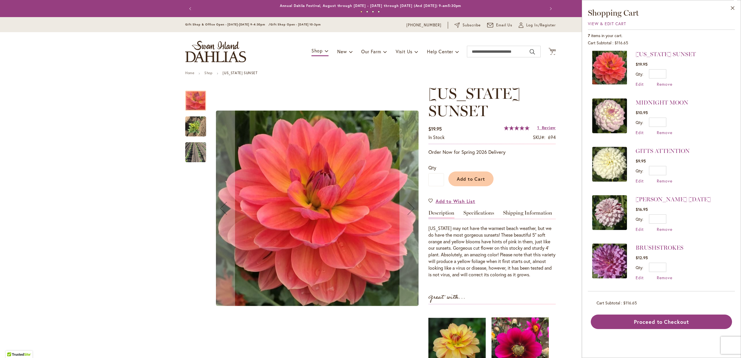
scroll to position [0, 0]
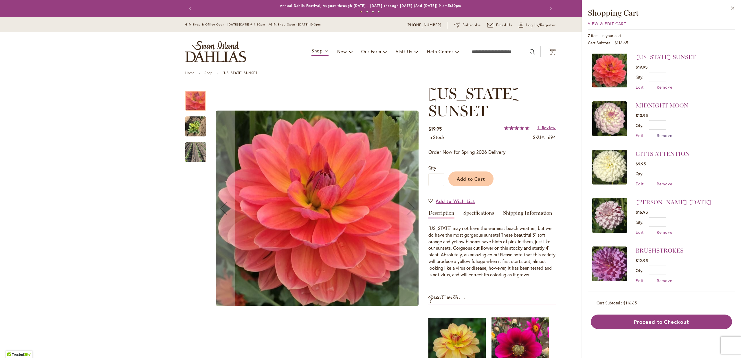
click at [662, 135] on span "Remove" at bounding box center [665, 135] width 16 height 5
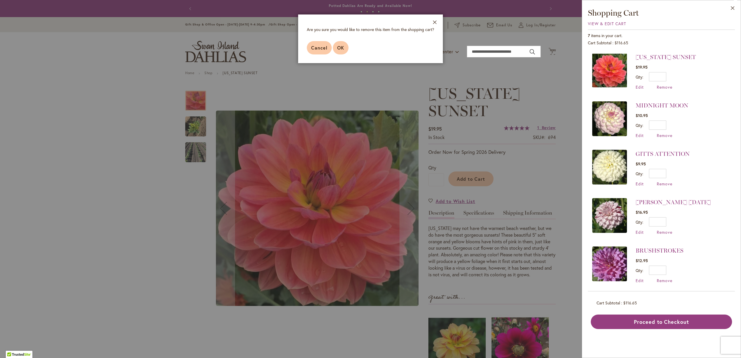
click at [341, 47] on span "OK" at bounding box center [340, 48] width 7 height 6
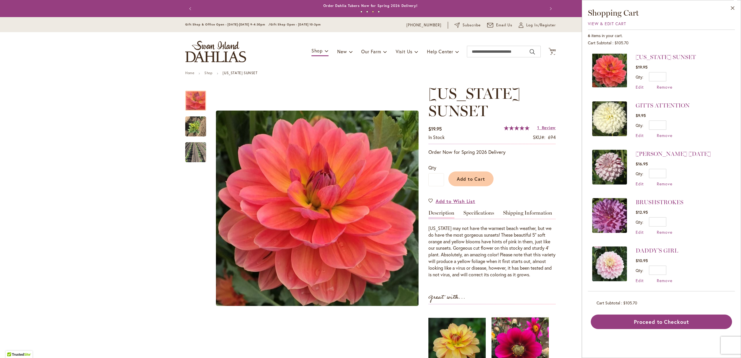
scroll to position [48, 0]
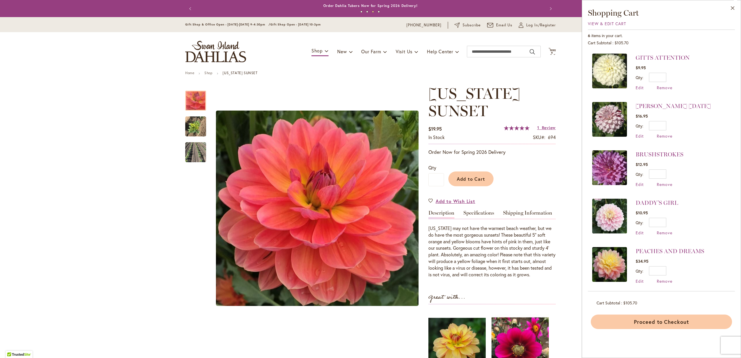
click at [671, 324] on button "Proceed to Checkout" at bounding box center [661, 321] width 141 height 14
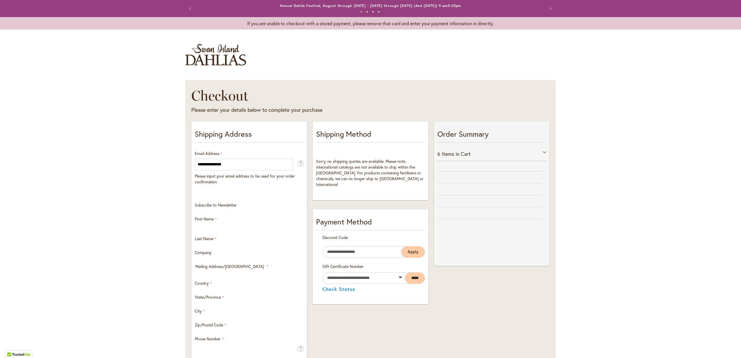
select select "**"
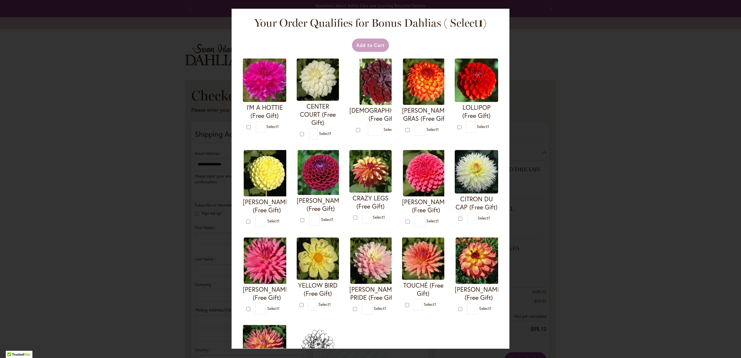
click at [372, 177] on img at bounding box center [370, 171] width 42 height 43
type input "*"
click at [372, 45] on button "Add to Cart" at bounding box center [370, 44] width 37 height 13
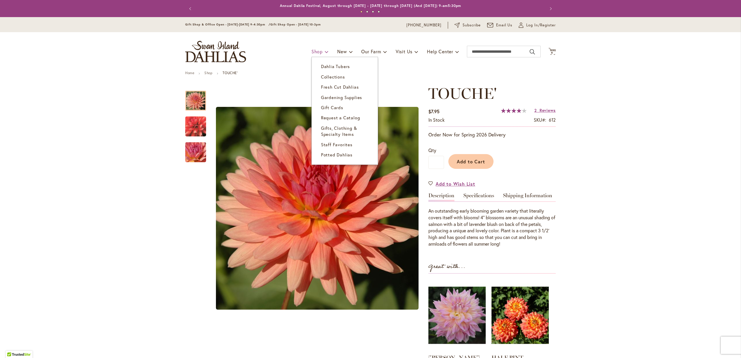
click at [314, 53] on span "Shop" at bounding box center [316, 51] width 11 height 6
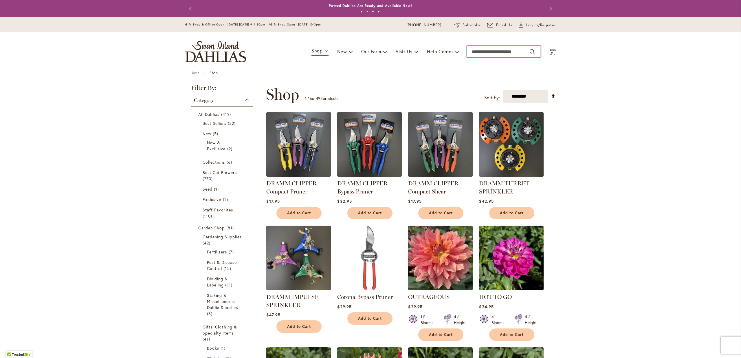
click at [482, 53] on input "Search" at bounding box center [504, 52] width 74 height 12
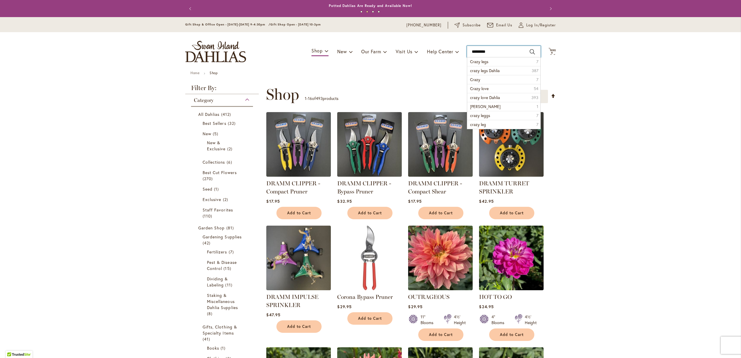
type input "**********"
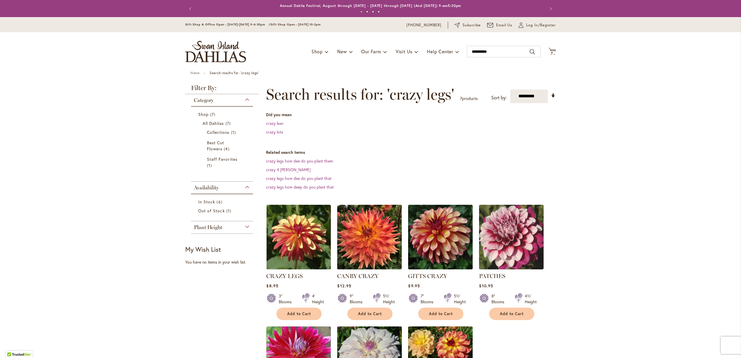
type input "**********"
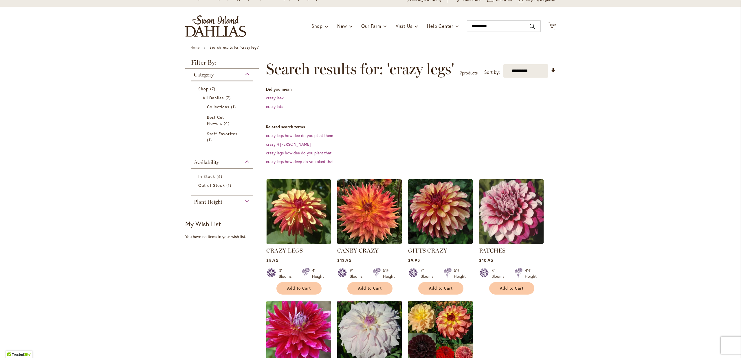
scroll to position [120, 0]
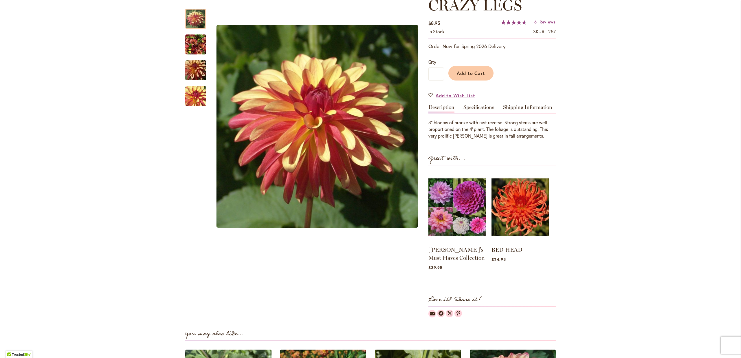
scroll to position [60, 0]
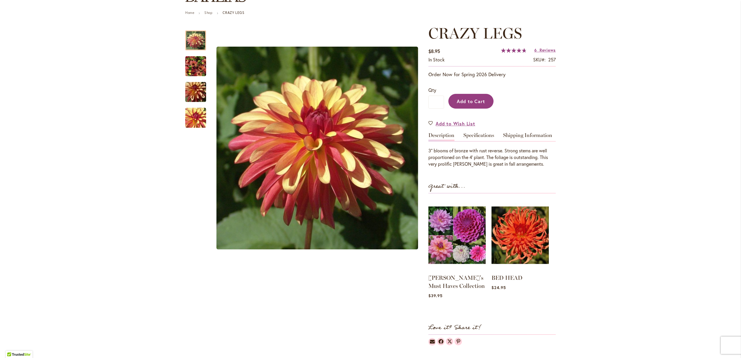
click at [468, 103] on span "Add to Cart" at bounding box center [471, 101] width 29 height 6
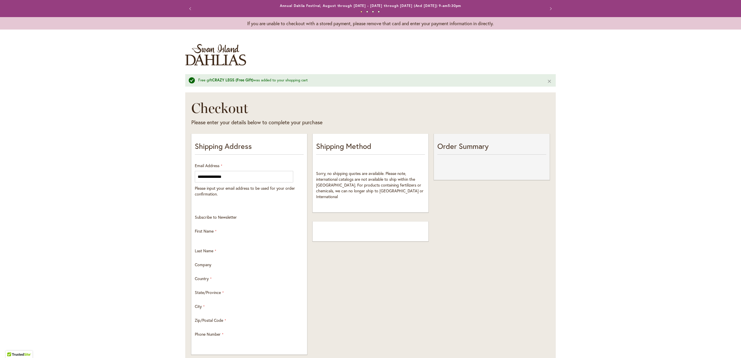
select select "**"
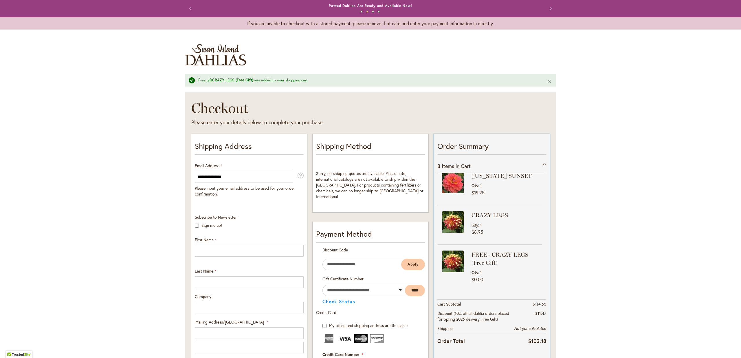
scroll to position [220, 0]
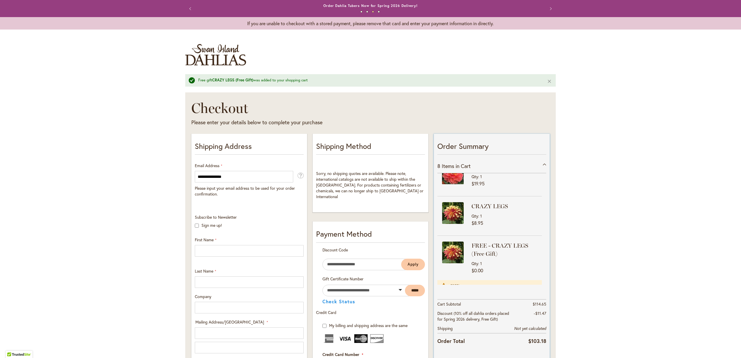
click at [489, 213] on div "Qty 1" at bounding box center [505, 215] width 69 height 5
click at [461, 167] on span "Items in Cart" at bounding box center [456, 165] width 29 height 7
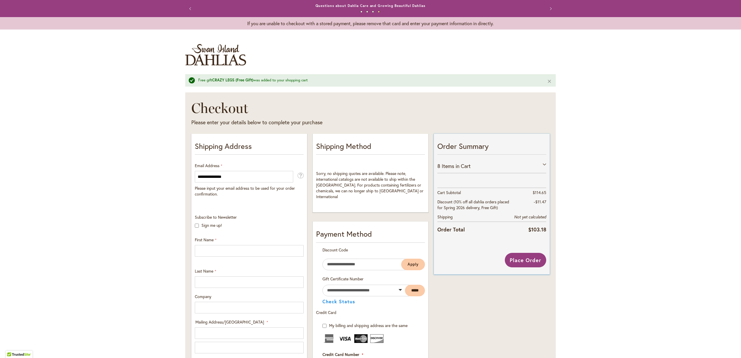
click at [462, 167] on span "Items in Cart" at bounding box center [456, 165] width 29 height 7
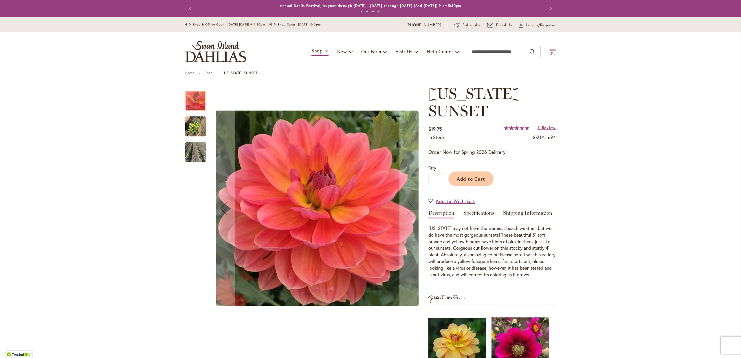
click at [551, 49] on icon "Cart .cls-1 { fill: #231f20; }" at bounding box center [551, 51] width 7 height 7
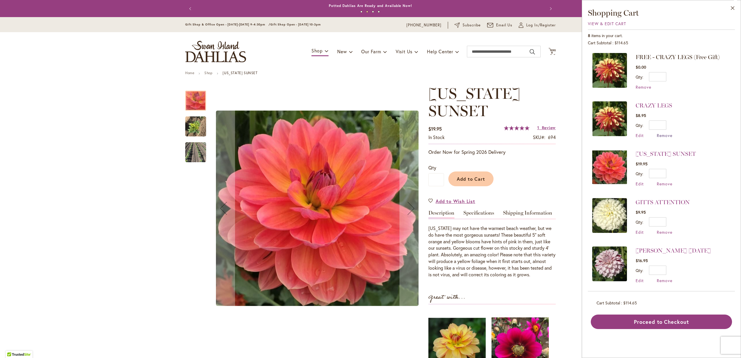
click at [664, 134] on span "Remove" at bounding box center [665, 135] width 16 height 5
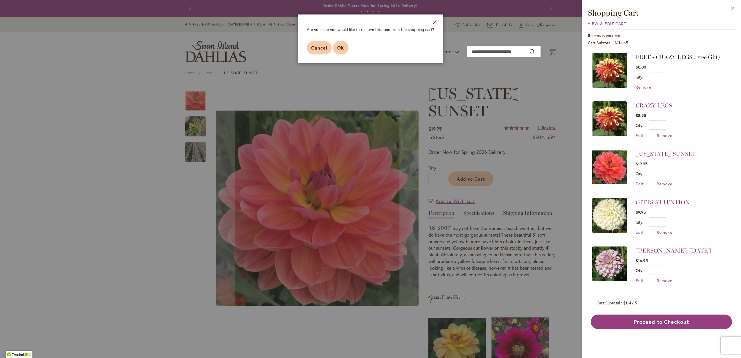
click at [343, 49] on span "OK" at bounding box center [340, 48] width 7 height 6
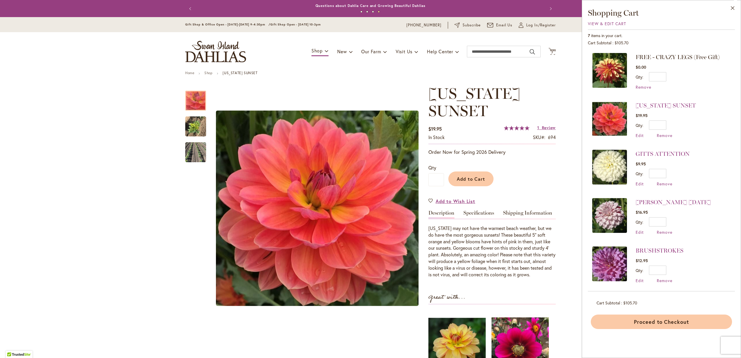
click at [675, 320] on button "Proceed to Checkout" at bounding box center [661, 321] width 141 height 14
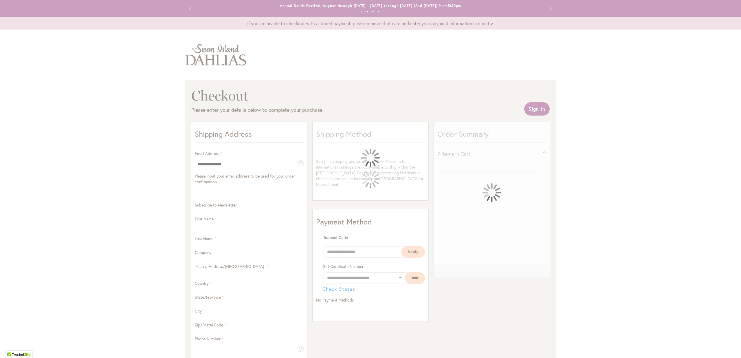
select select "**"
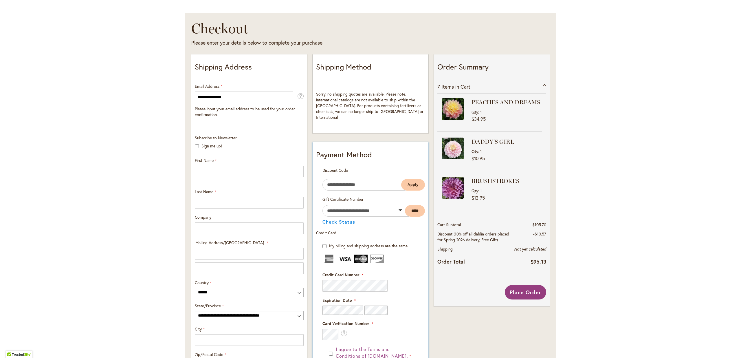
scroll to position [60, 0]
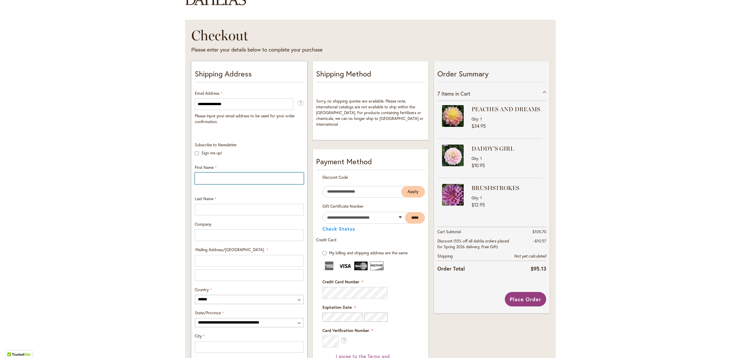
click at [220, 177] on input "First Name" at bounding box center [249, 178] width 109 height 12
type input "*******"
type input "**********"
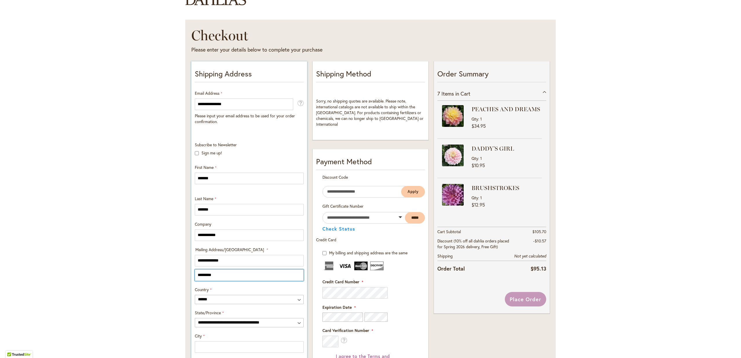
type input "*********"
select select "**"
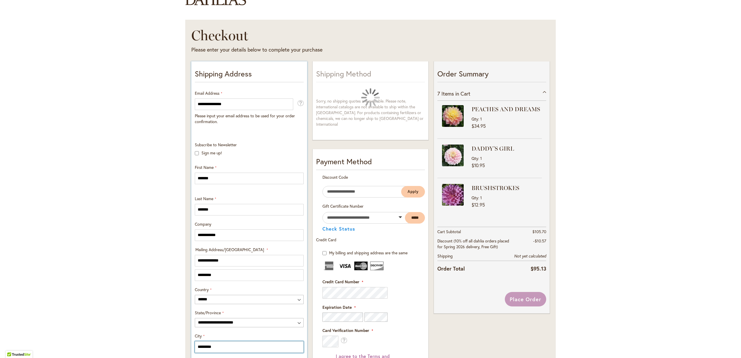
type input "*********"
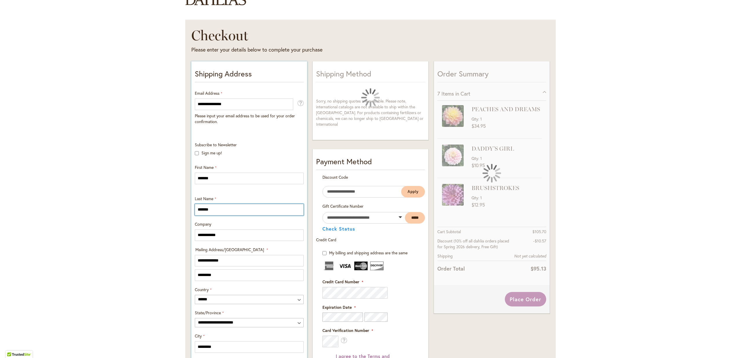
click at [220, 206] on input "*******" at bounding box center [249, 210] width 109 height 12
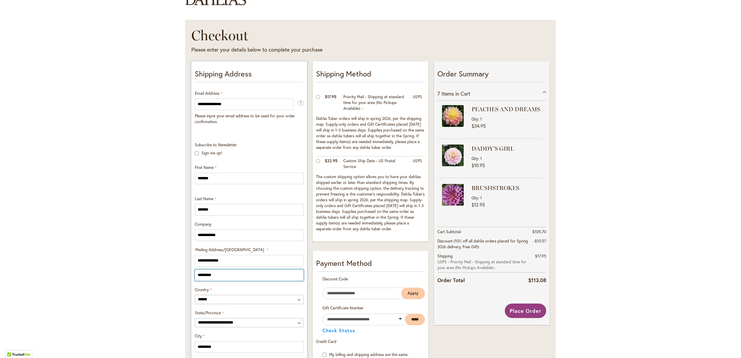
drag, startPoint x: 223, startPoint y: 275, endPoint x: 192, endPoint y: 276, distance: 30.1
click at [195, 276] on input "*********" at bounding box center [249, 275] width 109 height 12
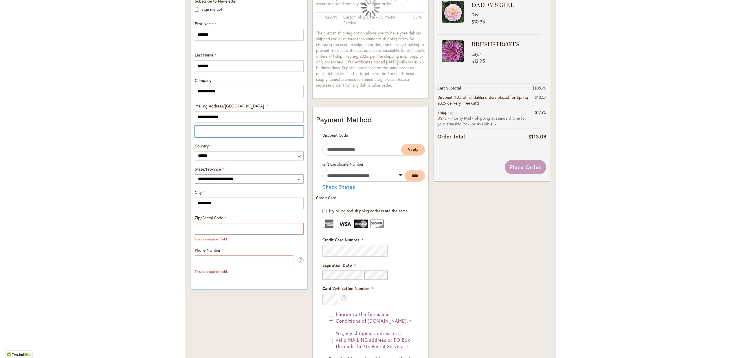
scroll to position [211, 0]
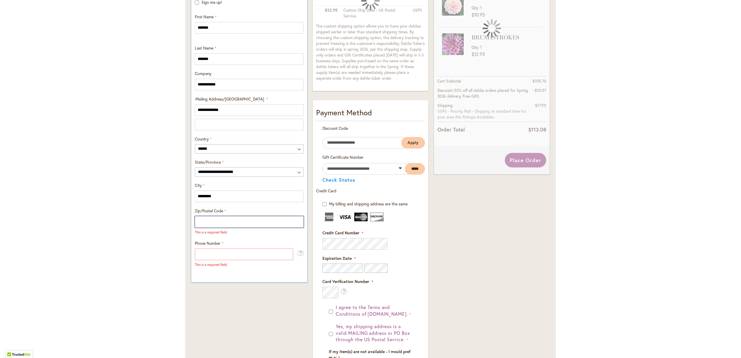
click at [205, 222] on input "Zip/Postal Code" at bounding box center [249, 222] width 109 height 12
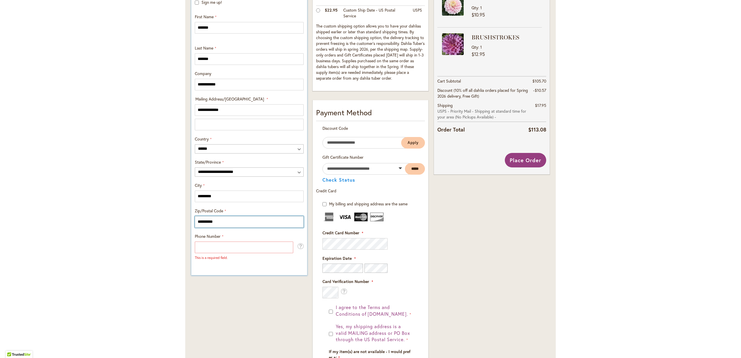
click at [225, 223] on input "**********" at bounding box center [249, 222] width 109 height 12
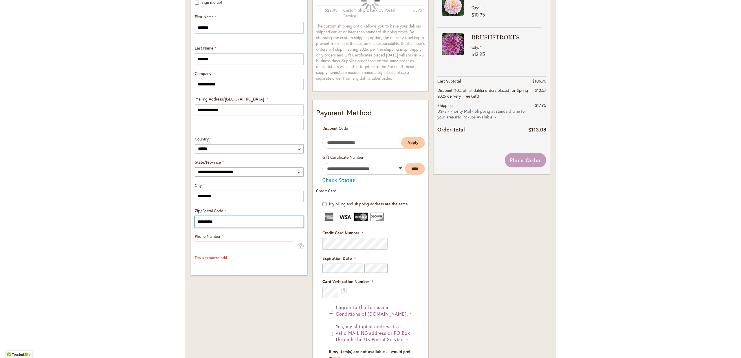
type input "**********"
click at [219, 249] on input "Phone Number" at bounding box center [244, 247] width 98 height 12
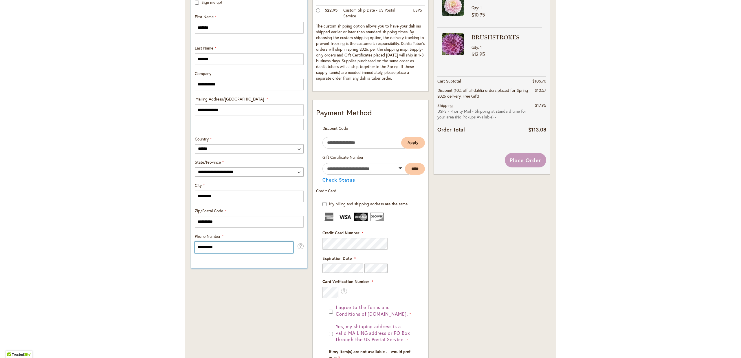
type input "**********"
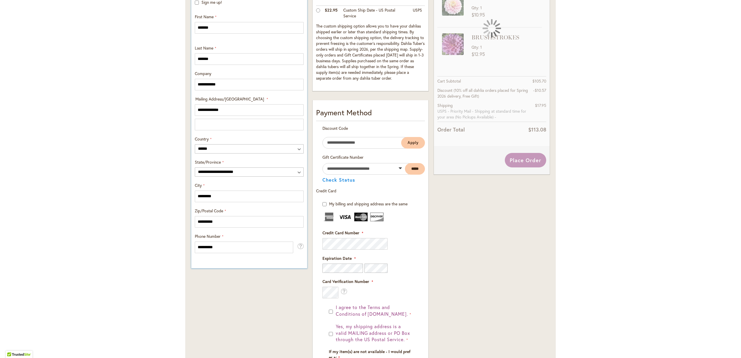
click at [234, 247] on body "Please wait... Skip to Accessibility Information The store will not work correc…" at bounding box center [370, 179] width 741 height 358
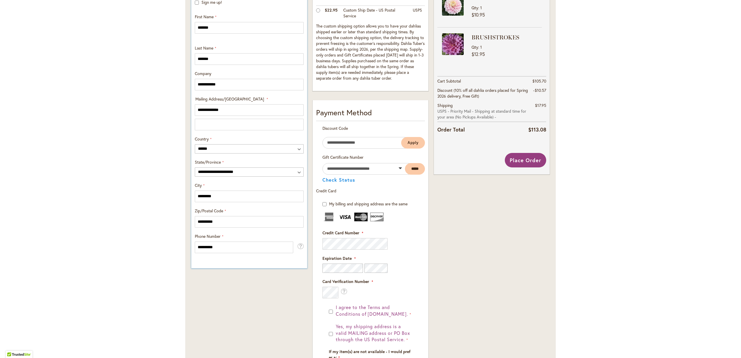
scroll to position [0, 0]
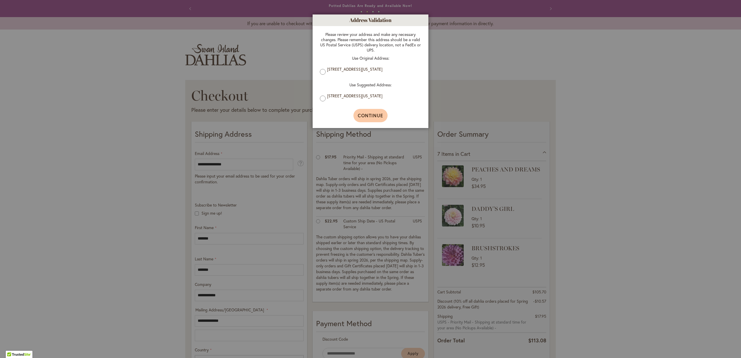
click at [369, 116] on span "Continue" at bounding box center [371, 115] width 26 height 6
type input "**********"
type input "*********"
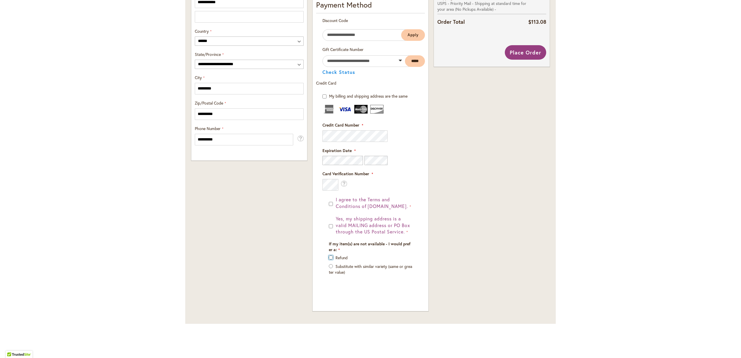
scroll to position [78, 0]
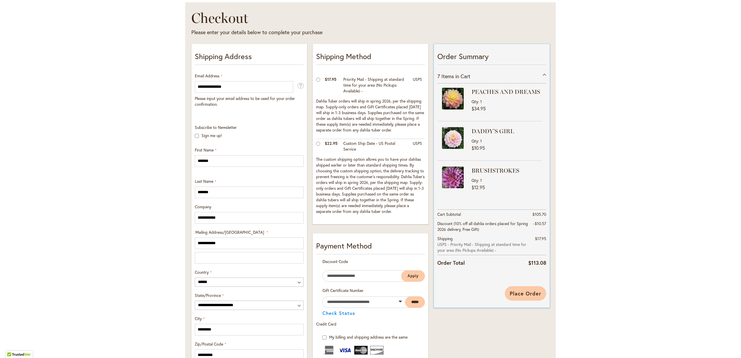
click at [524, 292] on span "Place Order" at bounding box center [526, 293] width 32 height 7
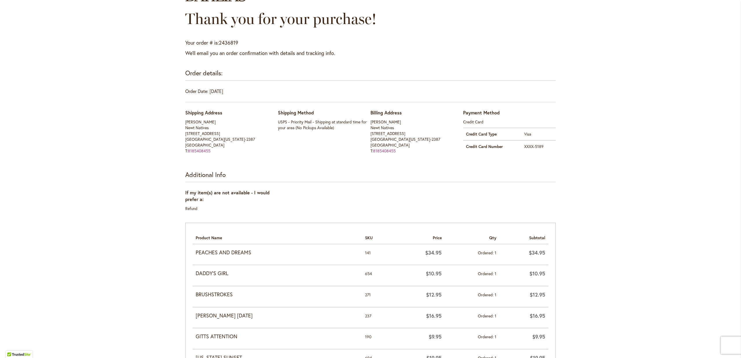
scroll to position [181, 0]
